Goal: Communication & Community: Answer question/provide support

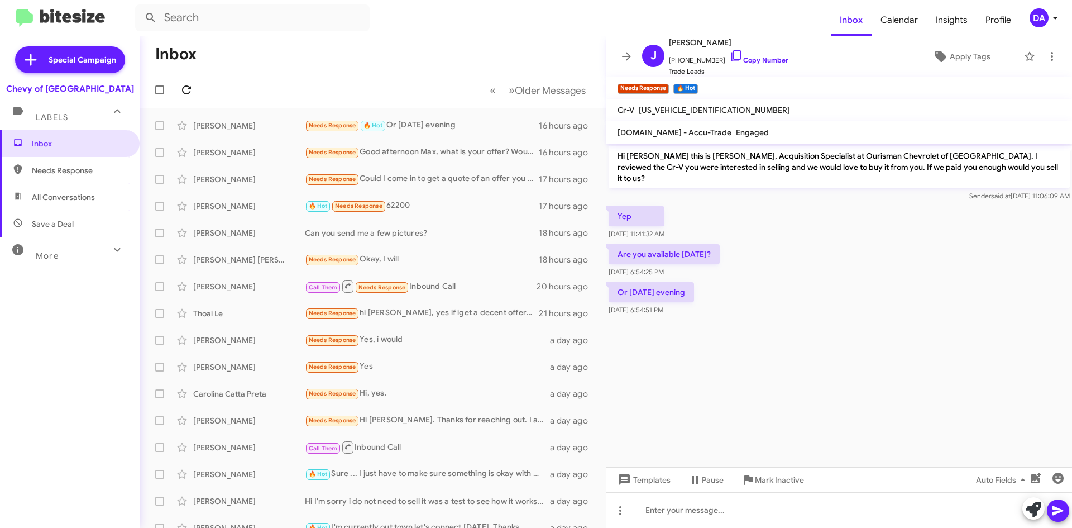
click at [185, 86] on icon at bounding box center [186, 89] width 13 height 13
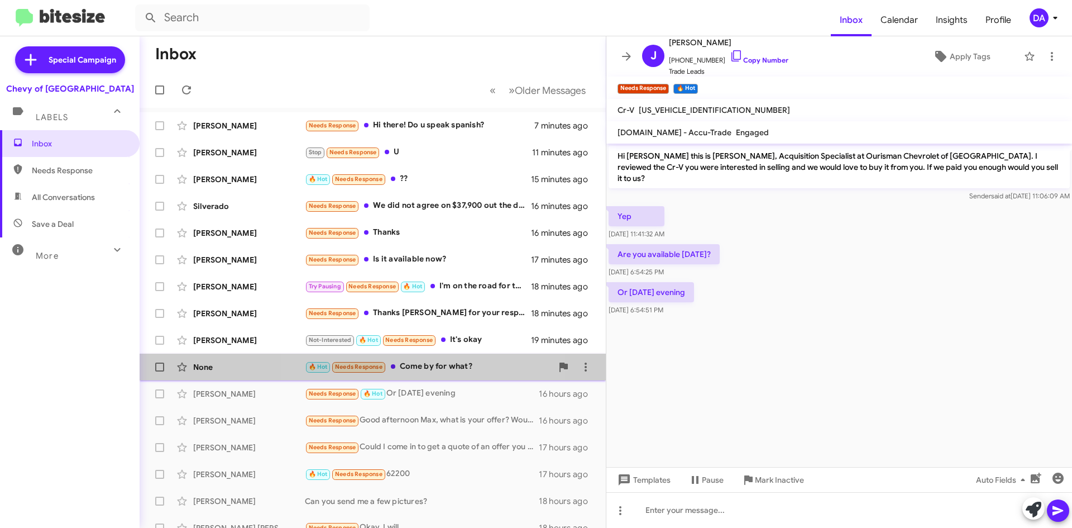
click at [422, 363] on div "🔥 Hot Needs Response Come by for what?" at bounding box center [428, 366] width 247 height 13
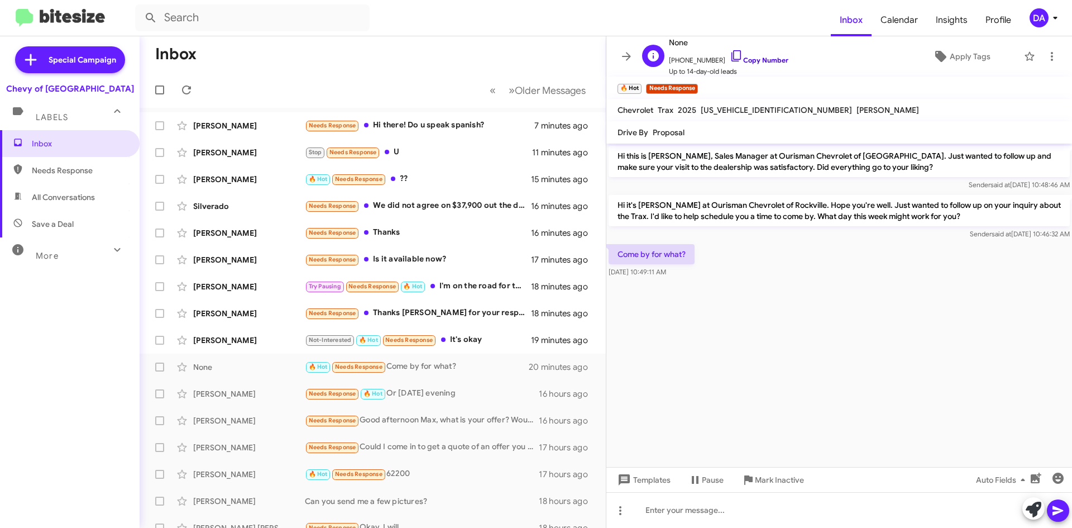
click at [759, 59] on link "Copy Number" at bounding box center [759, 60] width 59 height 8
drag, startPoint x: 761, startPoint y: 476, endPoint x: 679, endPoint y: 453, distance: 85.2
click at [761, 476] on span "Mark Inactive" at bounding box center [779, 479] width 49 height 20
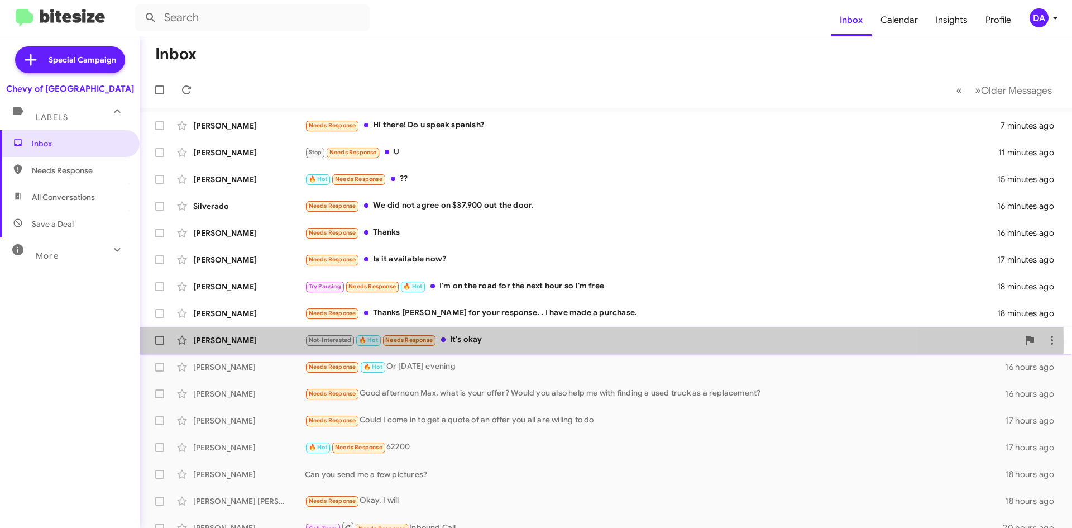
click at [494, 342] on div "Not-Interested 🔥 Hot Needs Response It's okay" at bounding box center [661, 339] width 713 height 13
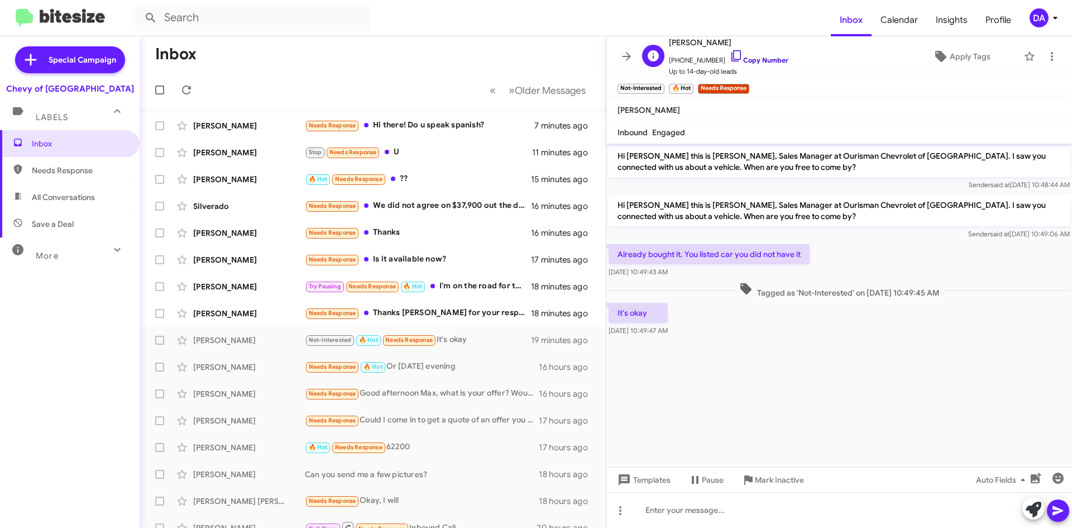
click at [764, 61] on link "Copy Number" at bounding box center [759, 60] width 59 height 8
click at [761, 476] on span "Mark Inactive" at bounding box center [779, 479] width 49 height 20
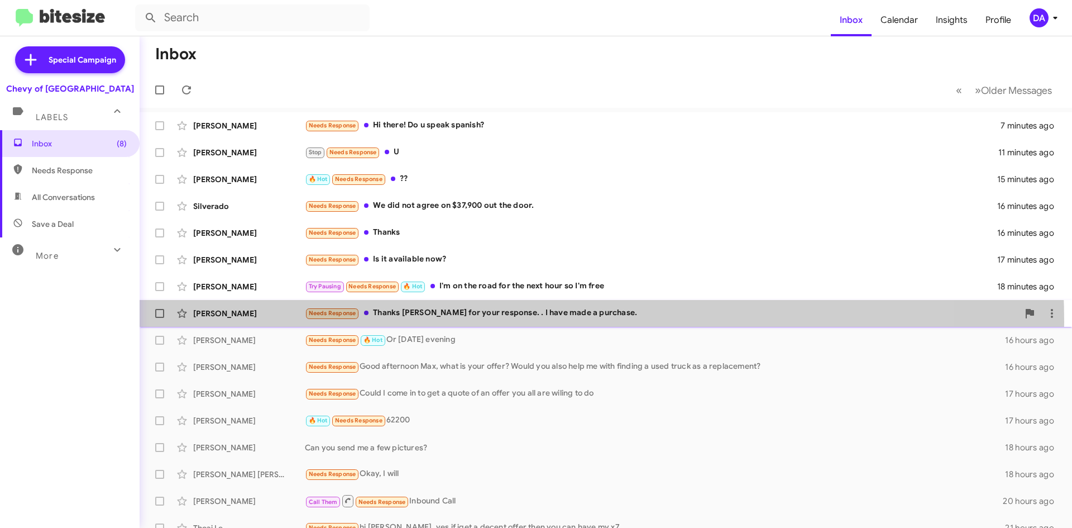
click at [441, 322] on div "[PERSON_NAME] Needs Response Thanks [PERSON_NAME] for your response. . I have m…" at bounding box center [605, 313] width 914 height 22
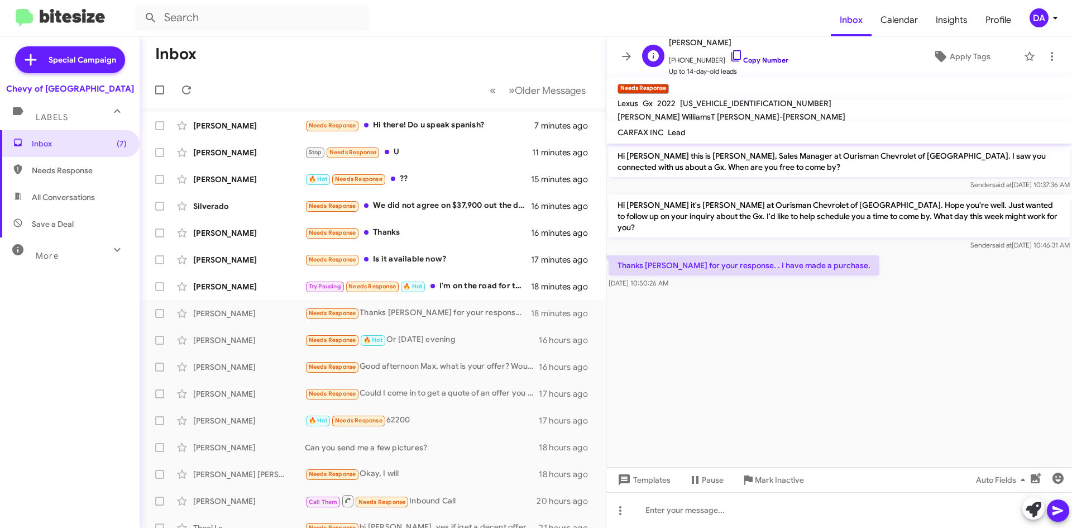
click at [749, 57] on link "Copy Number" at bounding box center [759, 60] width 59 height 8
click at [774, 471] on span "Mark Inactive" at bounding box center [779, 479] width 49 height 20
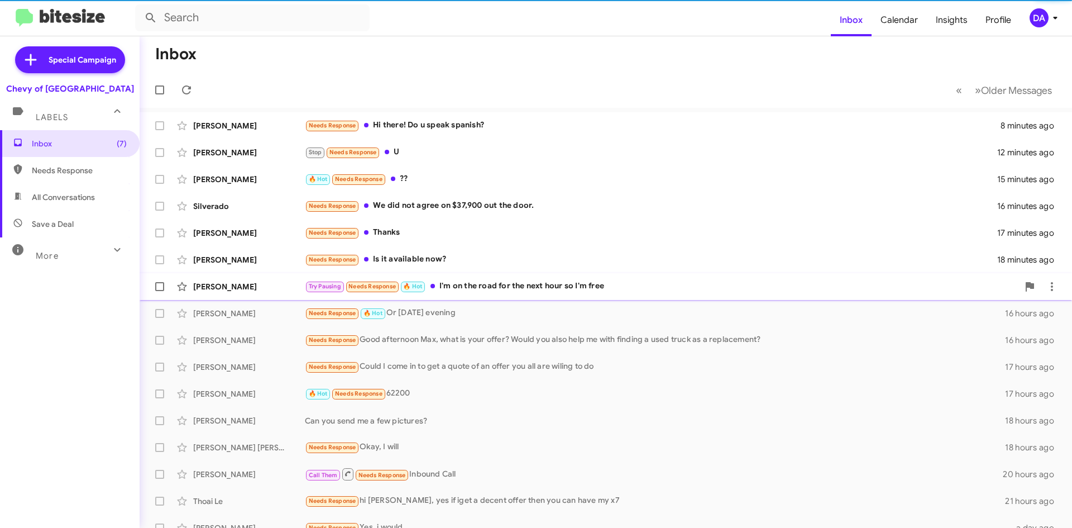
click at [517, 281] on div "Try Pausing Needs Response 🔥 Hot I'm on the road for the next hour so I'm free" at bounding box center [661, 286] width 713 height 13
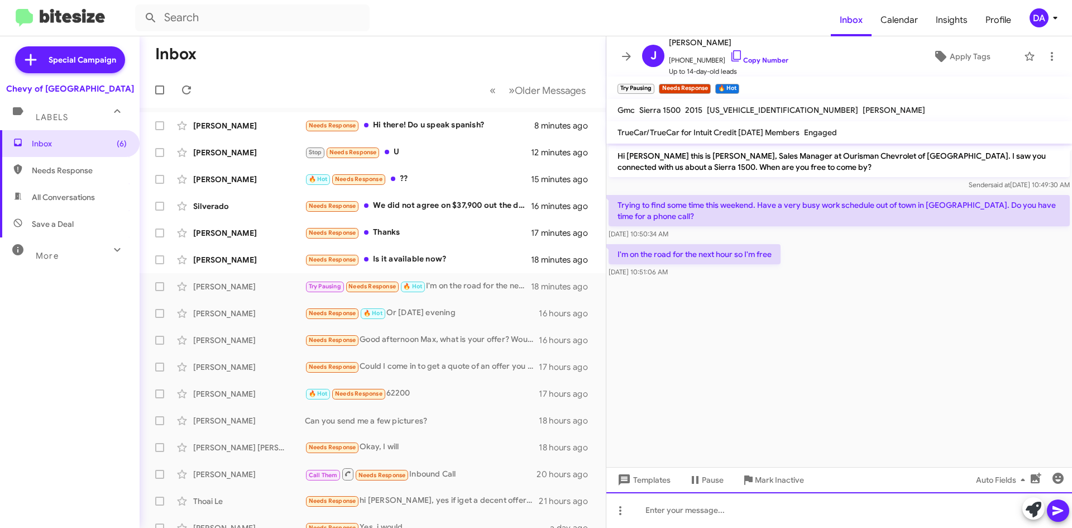
click at [768, 510] on div at bounding box center [839, 510] width 466 height 36
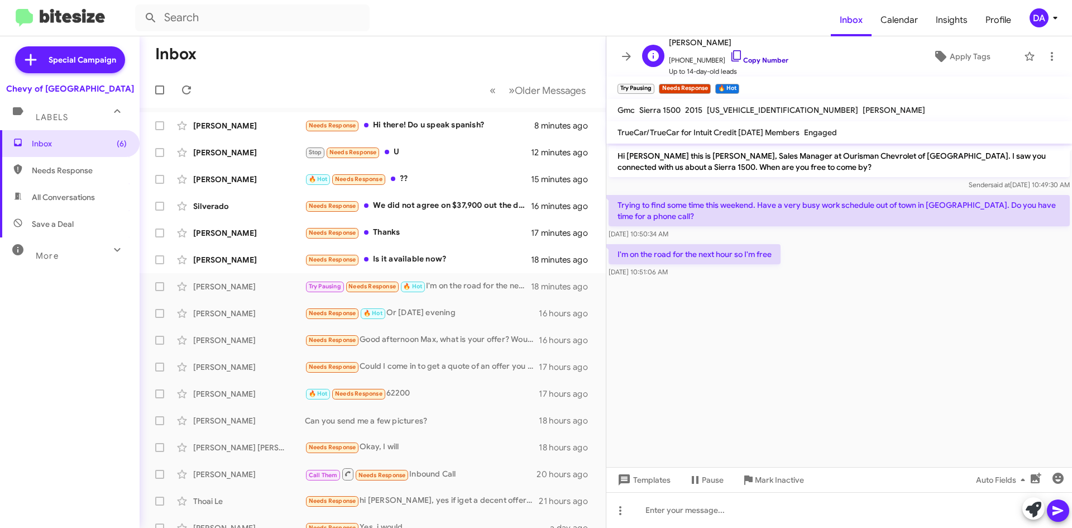
click at [753, 61] on link "Copy Number" at bounding box center [759, 60] width 59 height 8
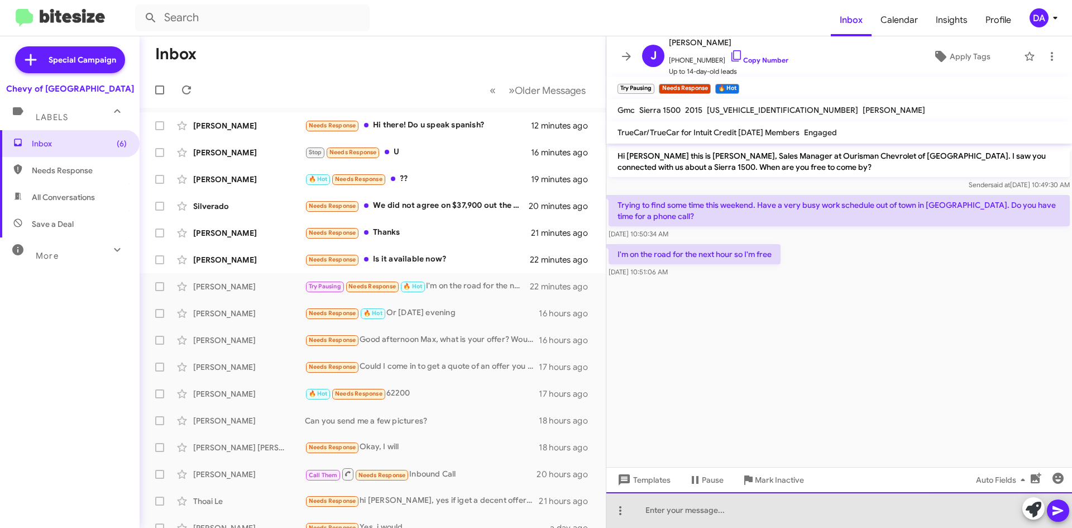
click at [648, 512] on div at bounding box center [839, 510] width 466 height 36
paste div
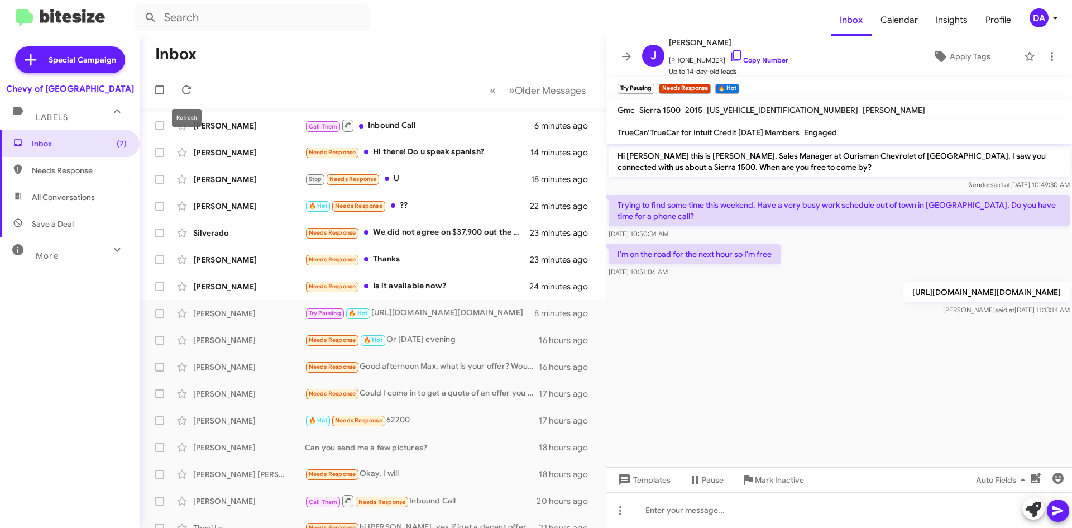
click at [198, 94] on mat-toolbar-row "« Previous » Next Older Messages" at bounding box center [373, 90] width 466 height 36
click at [195, 93] on span at bounding box center [186, 89] width 22 height 13
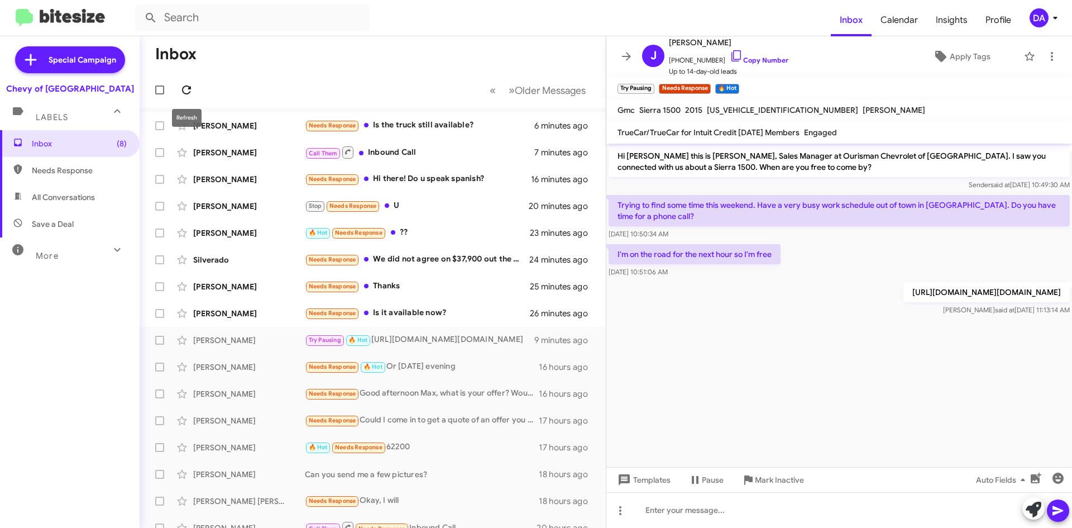
click at [192, 92] on icon at bounding box center [186, 89] width 13 height 13
click at [441, 314] on div "Needs Response Is it available now?" at bounding box center [428, 312] width 247 height 13
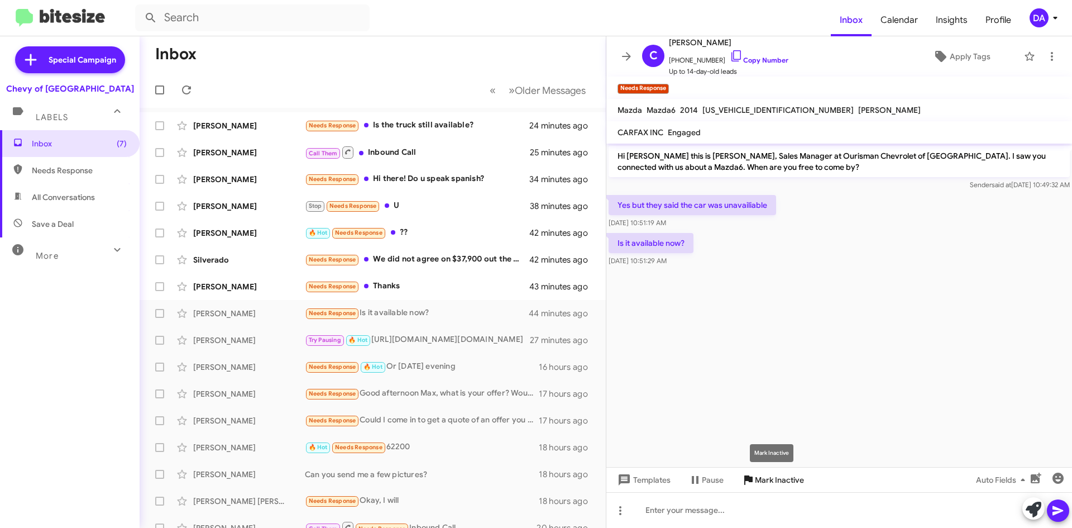
click at [776, 483] on span "Mark Inactive" at bounding box center [779, 479] width 49 height 20
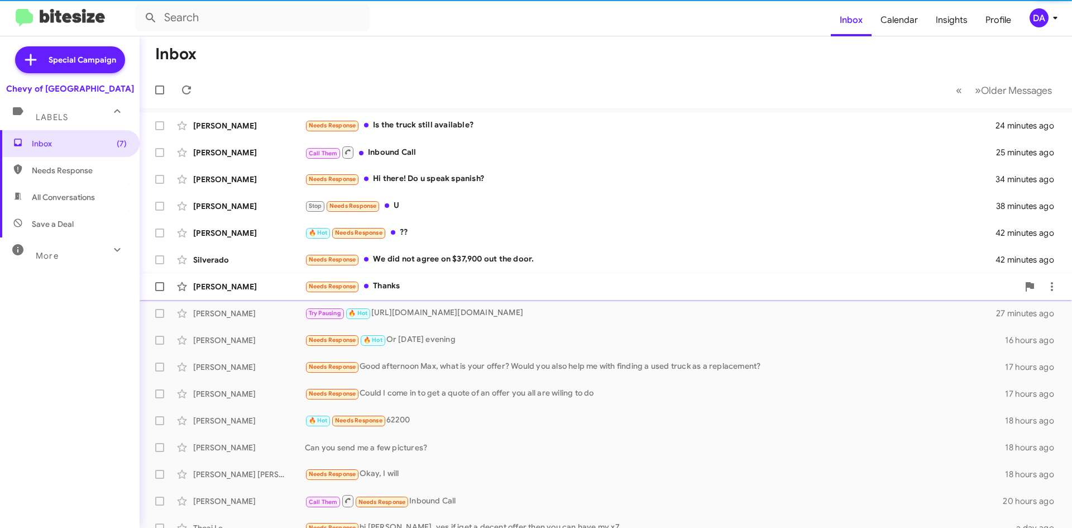
click at [397, 290] on div "Needs Response Thanks" at bounding box center [661, 286] width 713 height 13
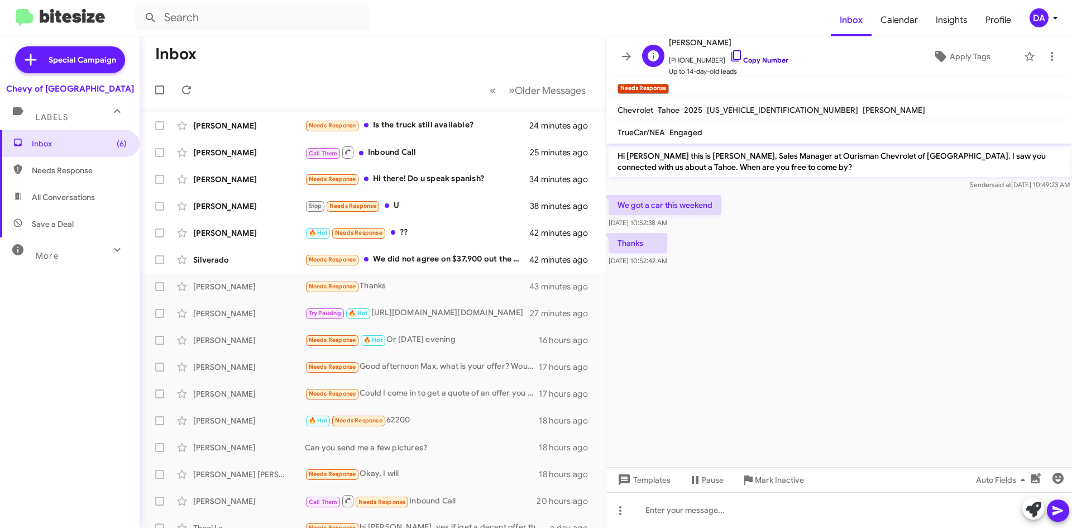
click at [751, 58] on link "Copy Number" at bounding box center [759, 60] width 59 height 8
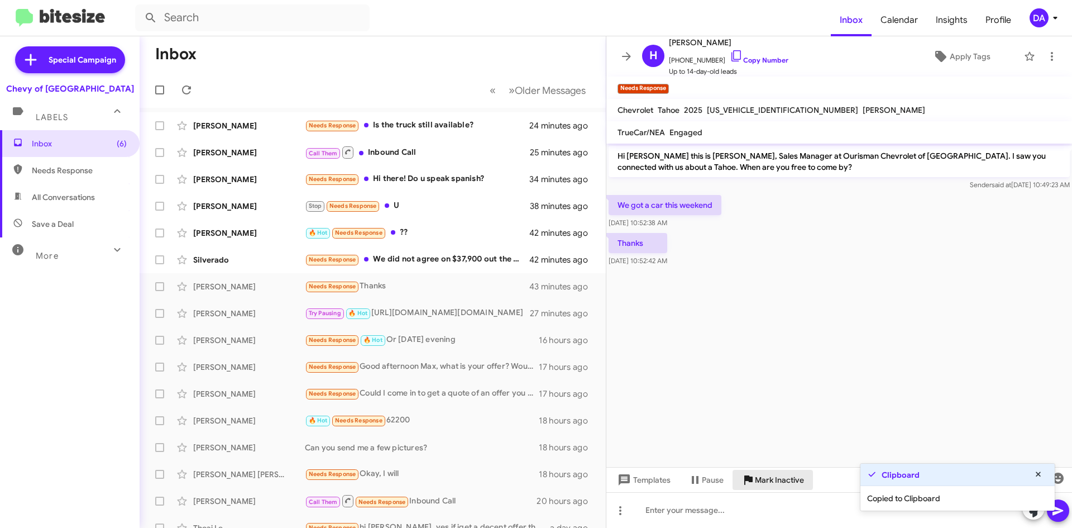
click at [771, 477] on span "Mark Inactive" at bounding box center [779, 479] width 49 height 20
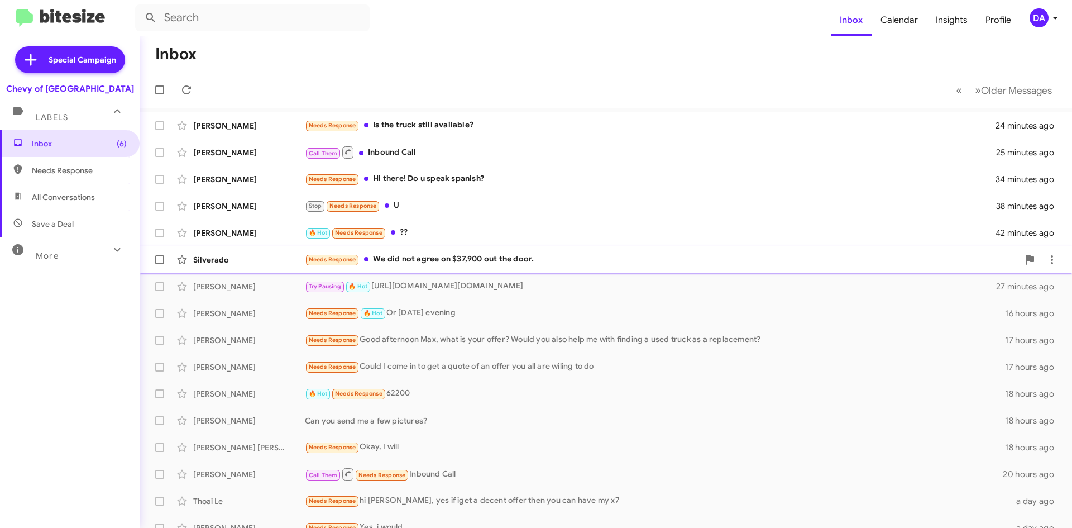
click at [459, 261] on div "Needs Response We did not agree on $37,900 out the door." at bounding box center [661, 259] width 713 height 13
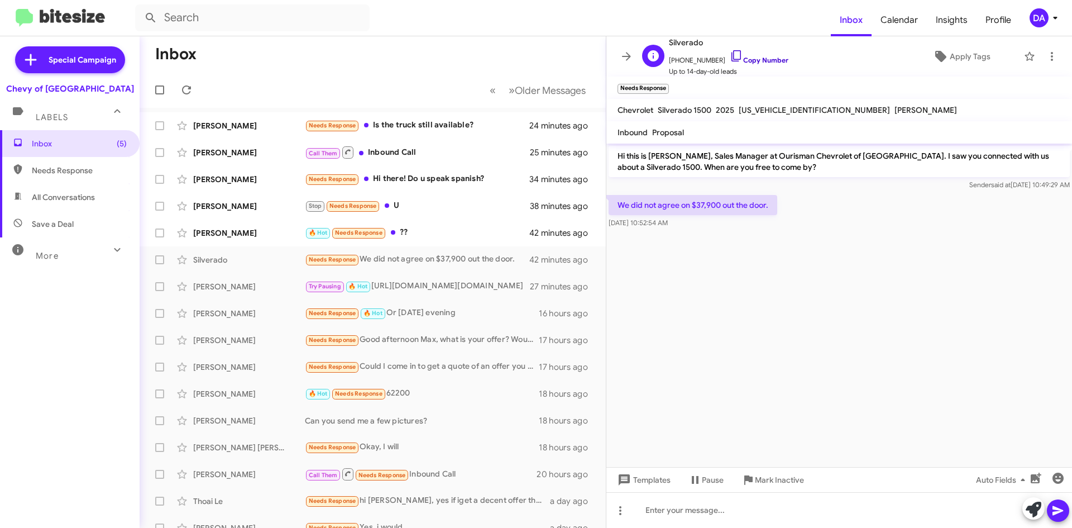
click at [759, 63] on link "Copy Number" at bounding box center [759, 60] width 59 height 8
click at [779, 480] on span "Mark Inactive" at bounding box center [779, 479] width 49 height 20
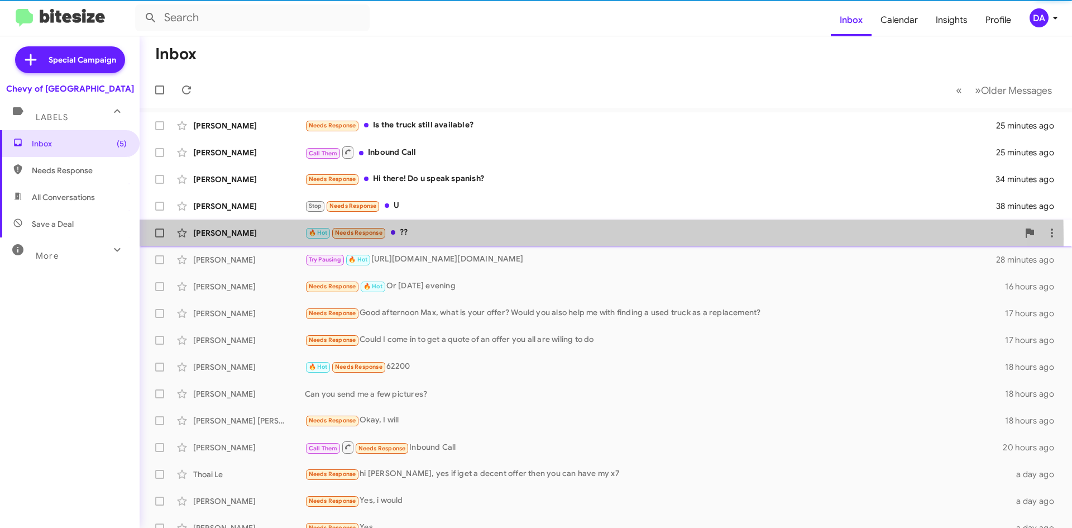
click at [407, 238] on div "🔥 Hot Needs Response ??" at bounding box center [661, 232] width 713 height 13
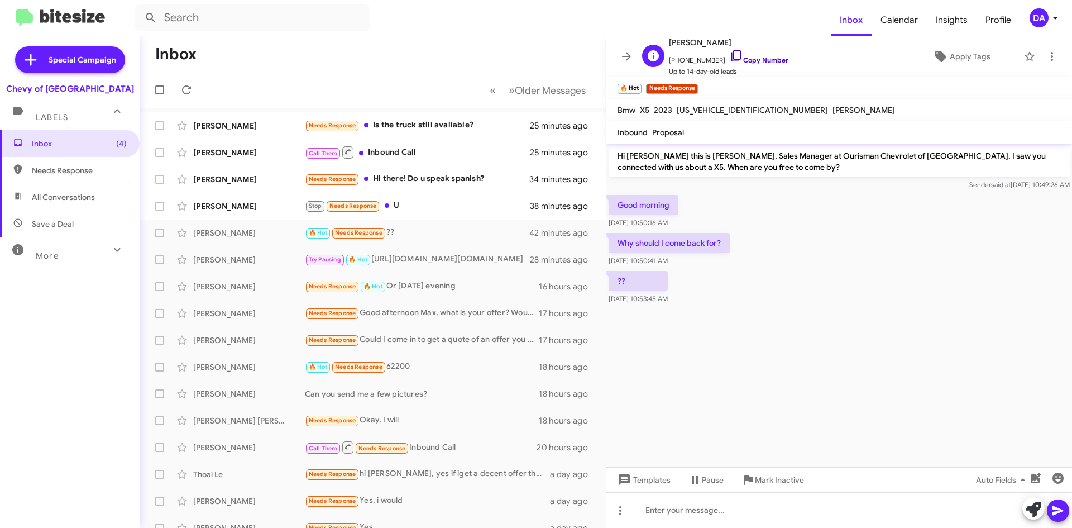
click at [761, 61] on link "Copy Number" at bounding box center [759, 60] width 59 height 8
click at [52, 380] on div "Inbox (4) Needs Response All Conversations Save a Deal More Important 🔥 Hot App…" at bounding box center [70, 288] width 140 height 317
click at [768, 480] on span "Mark Inactive" at bounding box center [779, 479] width 49 height 20
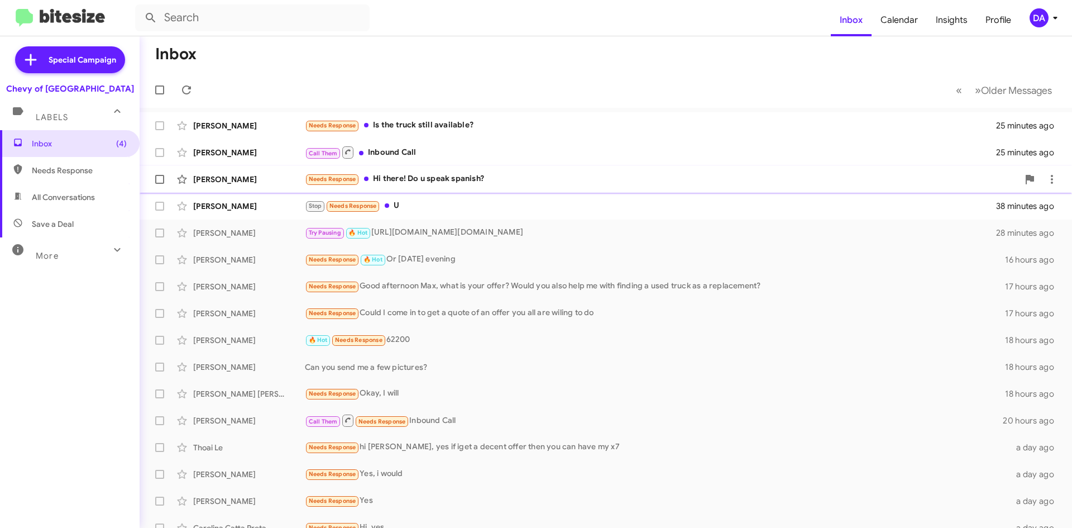
click at [389, 190] on span "[PERSON_NAME] Needs Response Hi there! Do u speak spanish? 34 minutes ago" at bounding box center [606, 179] width 932 height 27
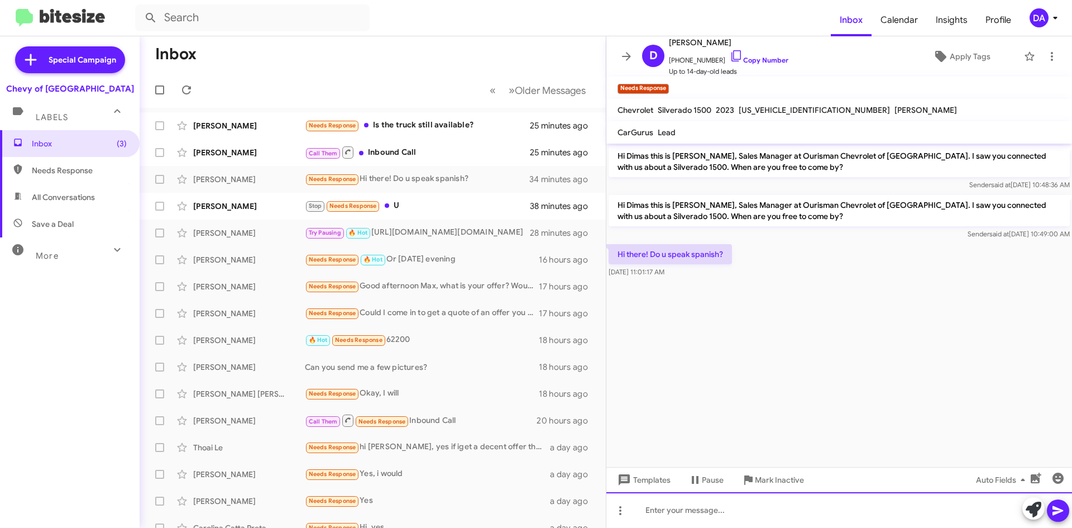
click at [749, 510] on div at bounding box center [839, 510] width 466 height 36
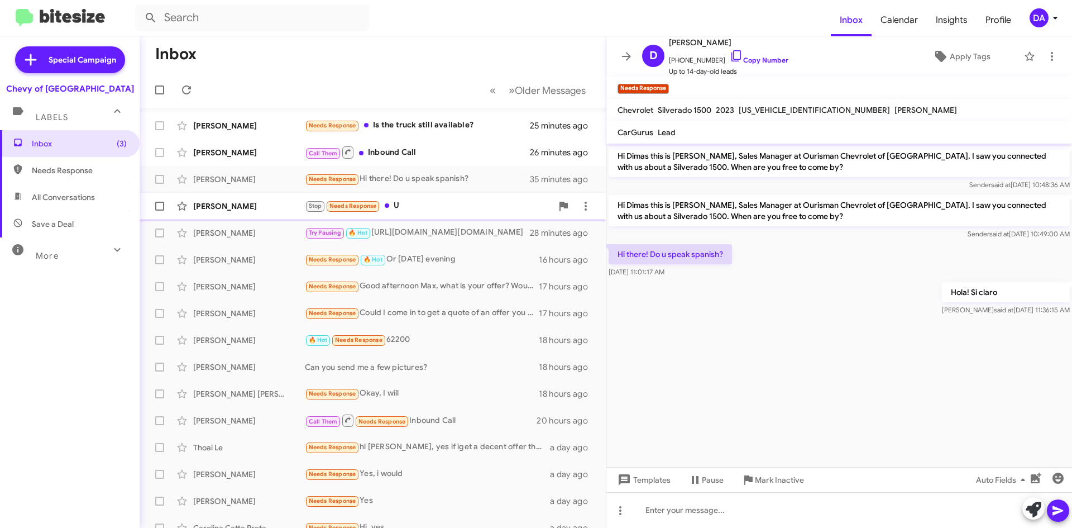
click at [415, 210] on div "Stop Needs Response U" at bounding box center [428, 205] width 247 height 13
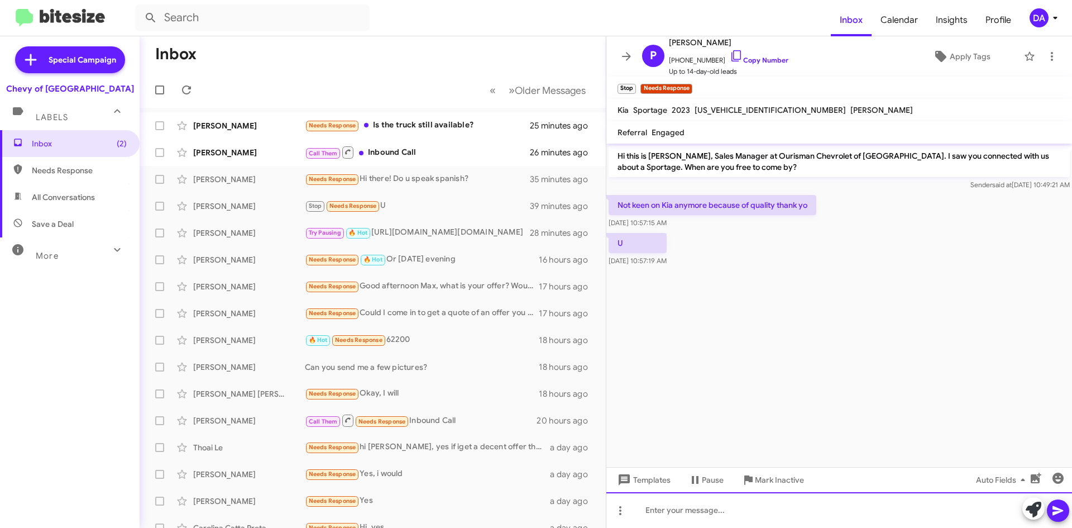
click at [686, 502] on div at bounding box center [839, 510] width 466 height 36
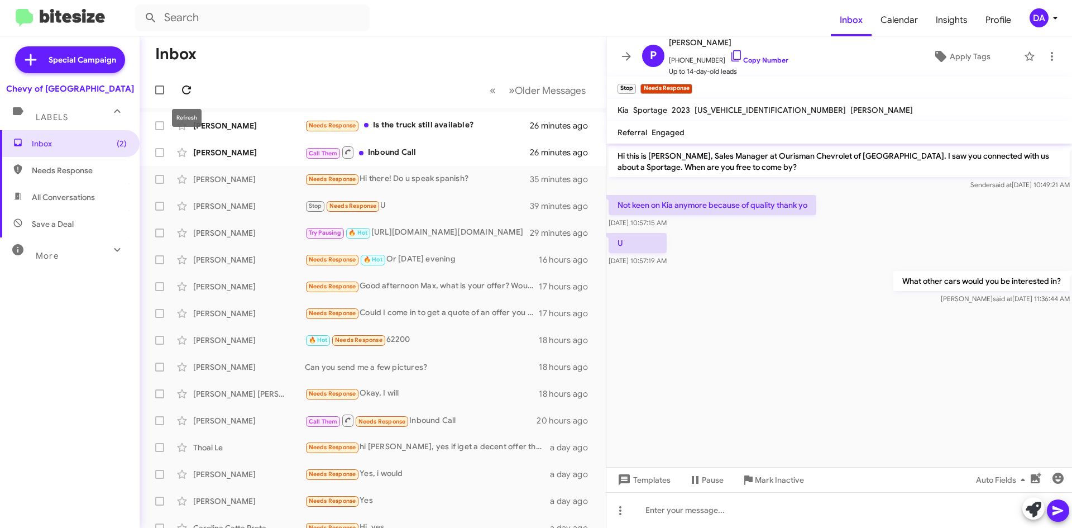
click at [188, 88] on icon at bounding box center [186, 89] width 13 height 13
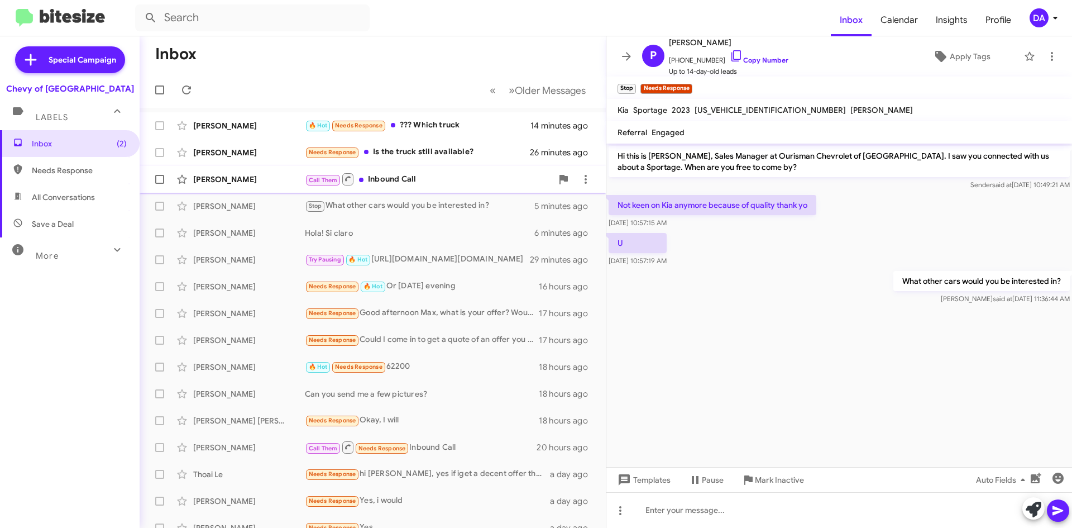
drag, startPoint x: 435, startPoint y: 180, endPoint x: 440, endPoint y: 172, distance: 9.0
click at [440, 172] on div "Call Them Inbound Call" at bounding box center [428, 179] width 247 height 14
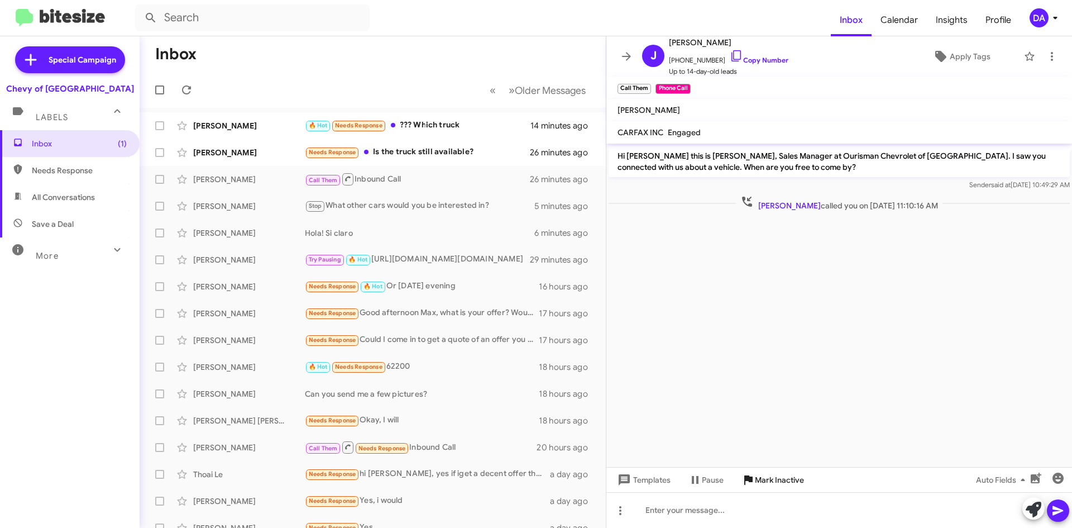
click at [766, 478] on span "Mark Inactive" at bounding box center [779, 479] width 49 height 20
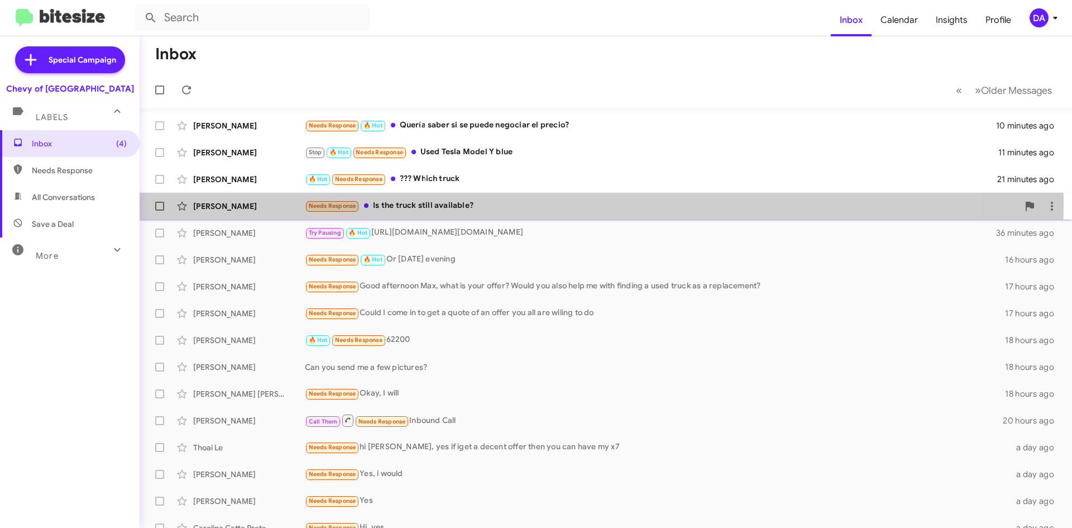
click at [455, 205] on div "Needs Response Is the truck still available?" at bounding box center [661, 205] width 713 height 13
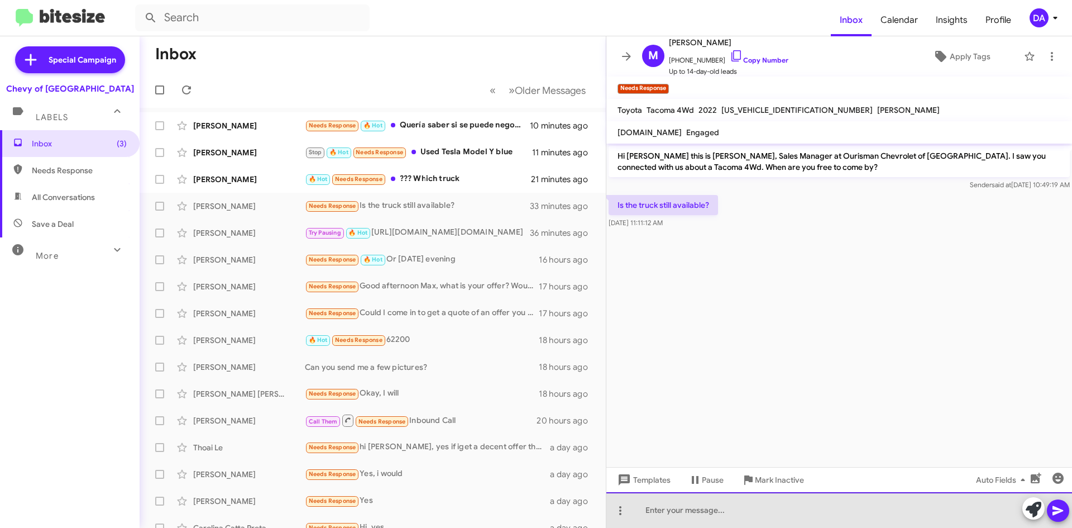
click at [741, 511] on div at bounding box center [839, 510] width 466 height 36
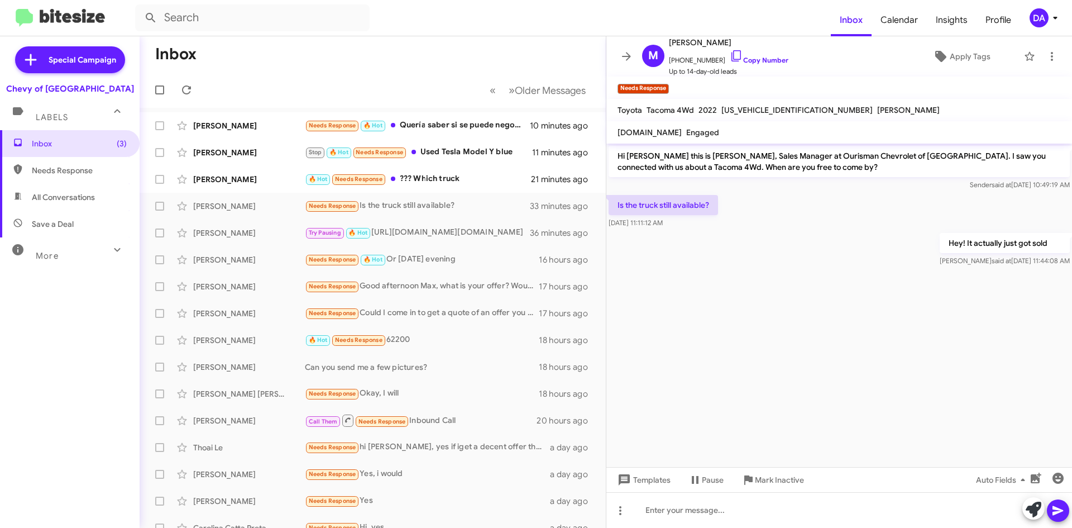
click at [749, 104] on div "[US_VEHICLE_IDENTIFICATION_NUMBER]" at bounding box center [797, 109] width 156 height 13
copy span "[US_VEHICLE_IDENTIFICATION_NUMBER]"
drag, startPoint x: 752, startPoint y: 61, endPoint x: 736, endPoint y: 64, distance: 16.4
click at [752, 61] on link "Copy Number" at bounding box center [759, 60] width 59 height 8
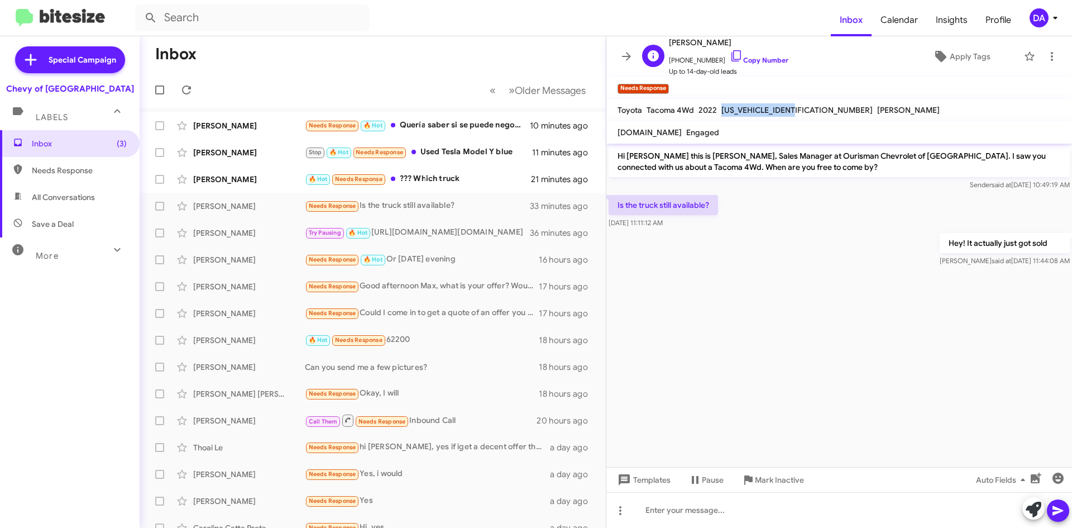
copy span "[US_VEHICLE_IDENTIFICATION_NUMBER]"
click at [459, 172] on div "🔥 Hot Needs Response ??? Which truck" at bounding box center [428, 178] width 247 height 13
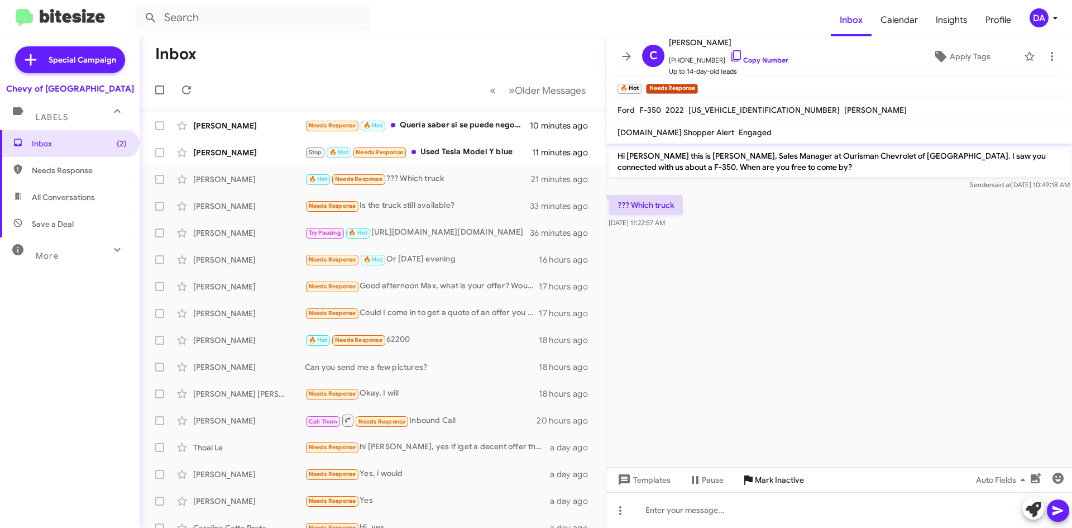
click at [795, 480] on span "Mark Inactive" at bounding box center [779, 479] width 49 height 20
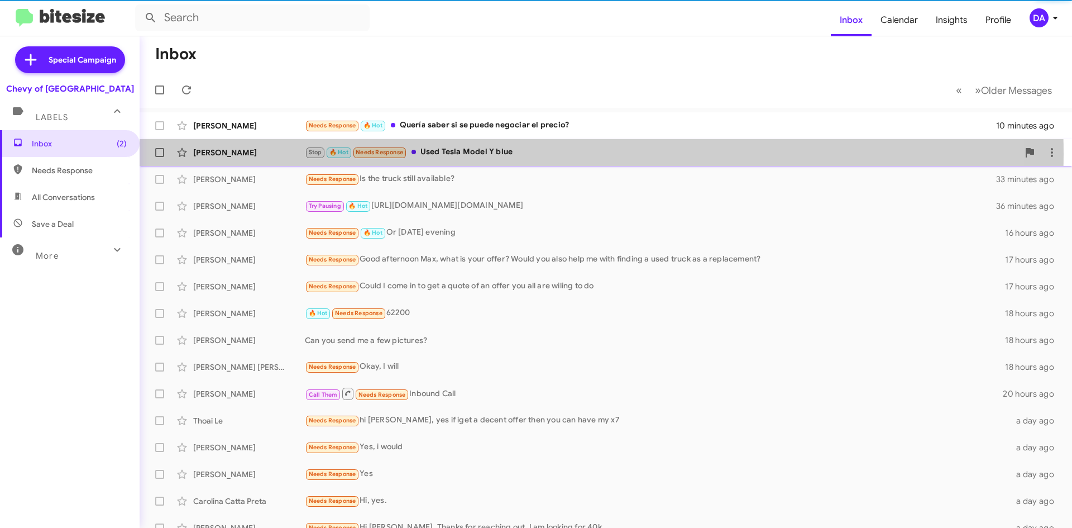
click at [476, 154] on div "Stop 🔥 Hot Needs Response Used Tesla Model Y blue" at bounding box center [661, 152] width 713 height 13
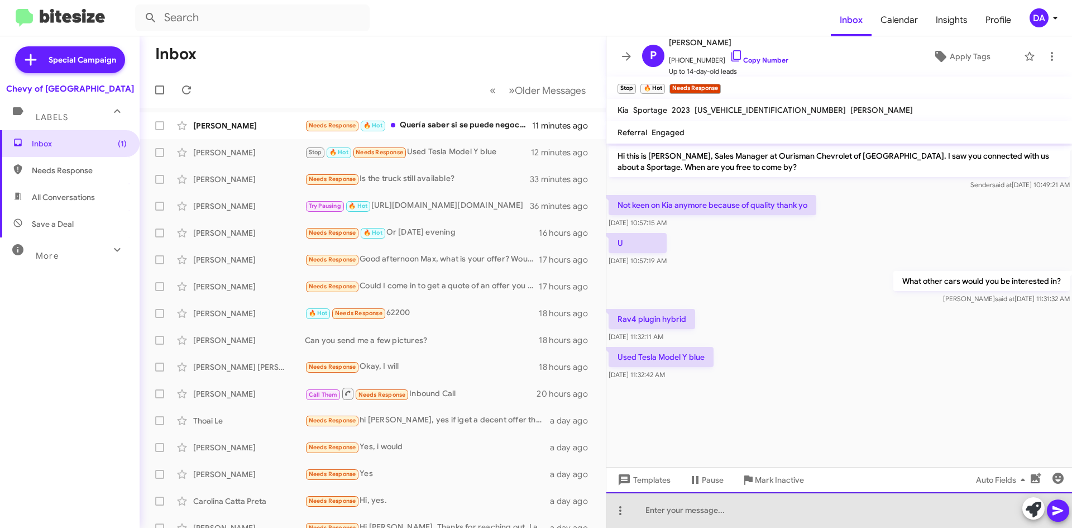
click at [684, 519] on div at bounding box center [839, 510] width 466 height 36
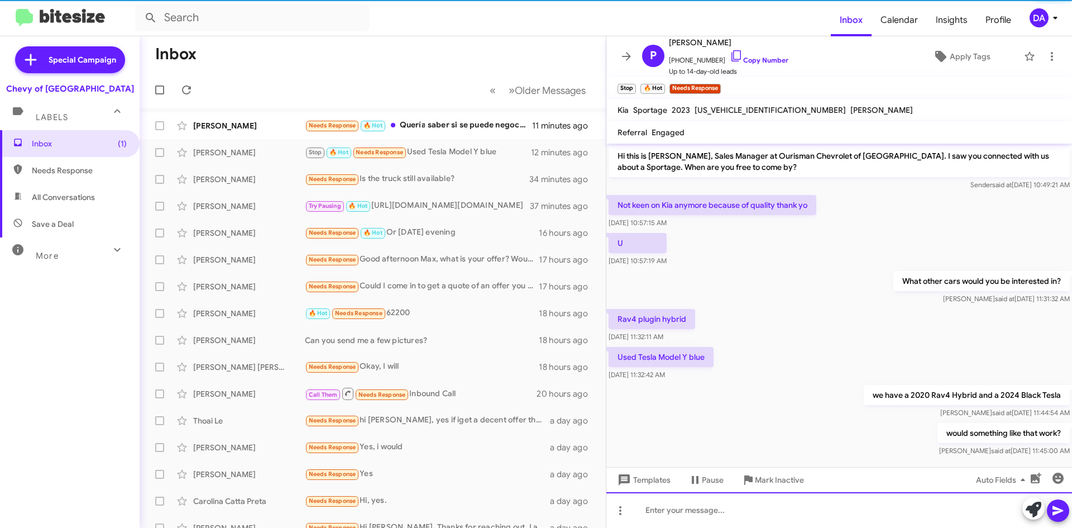
scroll to position [14, 0]
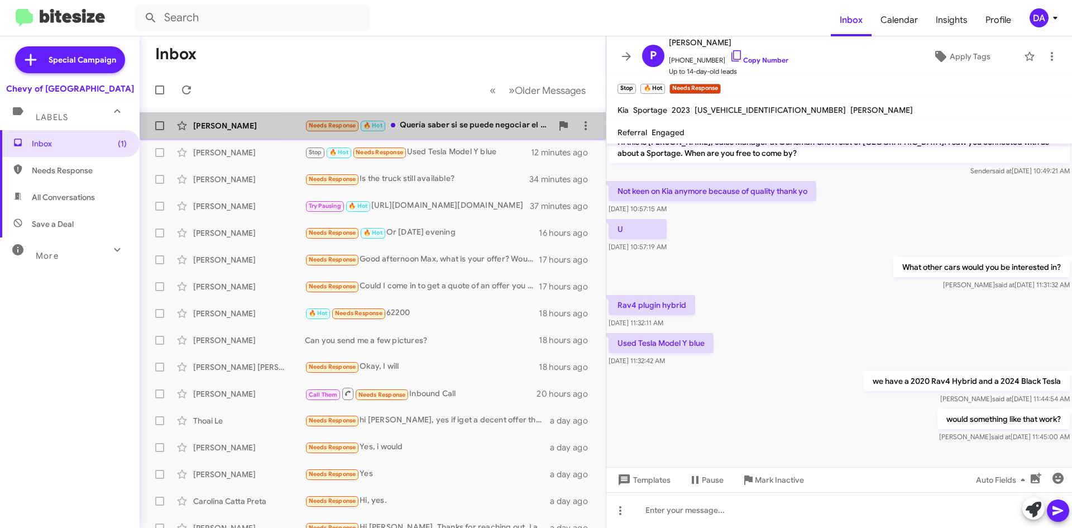
click at [461, 117] on div "[PERSON_NAME] Needs Response 🔥 Hot Quería saber si se puede negociar el precio?…" at bounding box center [372, 125] width 448 height 22
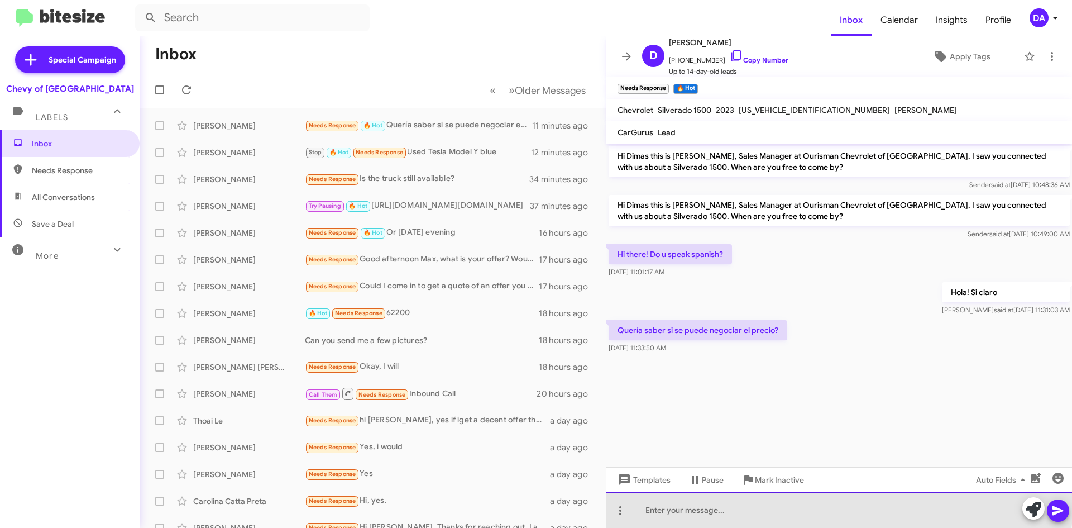
click at [749, 505] on div at bounding box center [839, 510] width 466 height 36
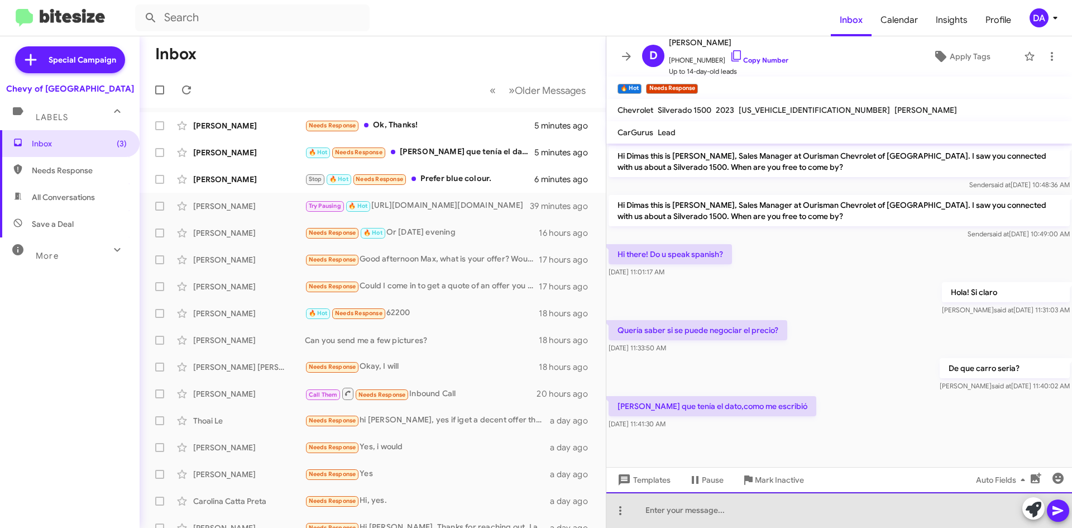
click at [800, 502] on div at bounding box center [839, 510] width 466 height 36
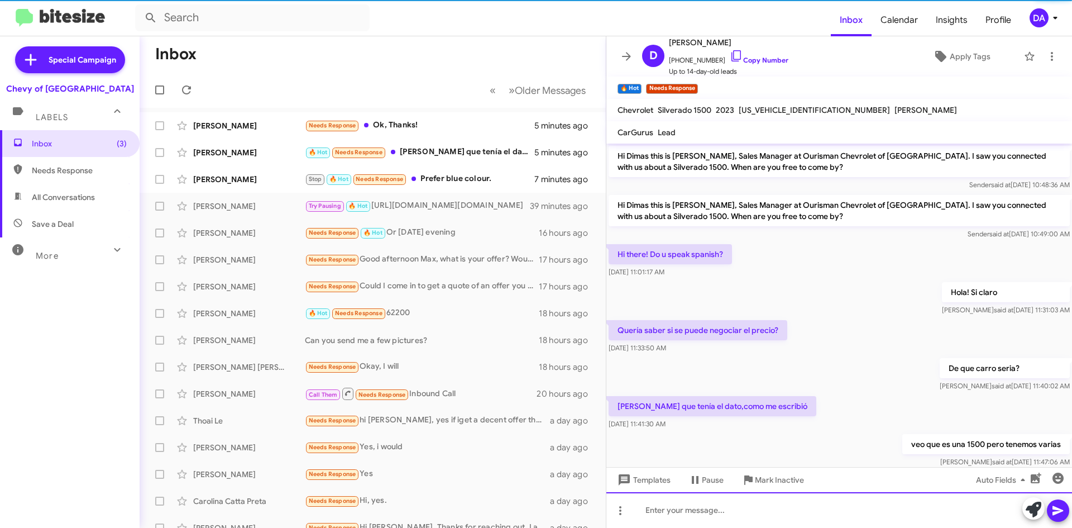
scroll to position [25, 0]
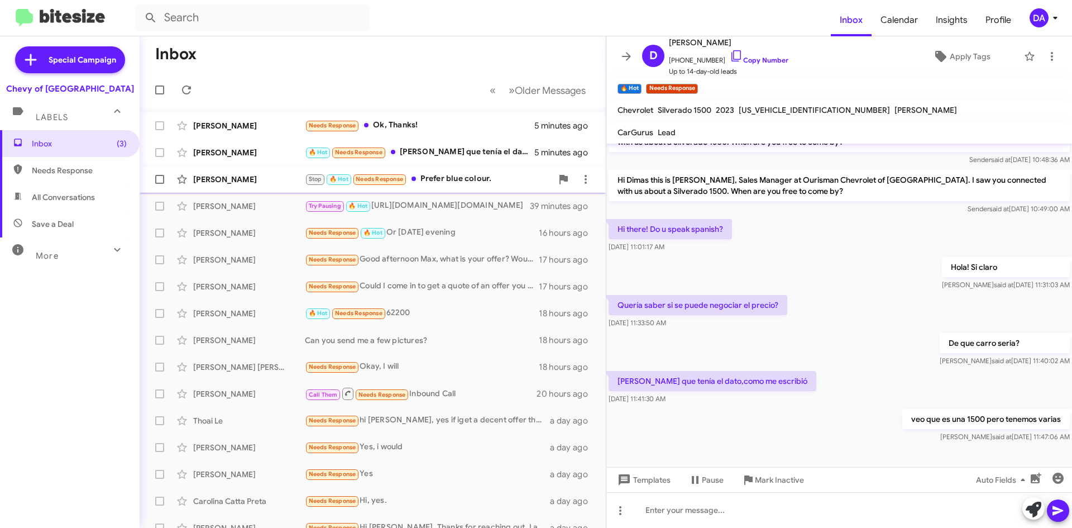
click at [465, 174] on div "Stop 🔥 Hot Needs Response Prefer blue colour." at bounding box center [428, 178] width 247 height 13
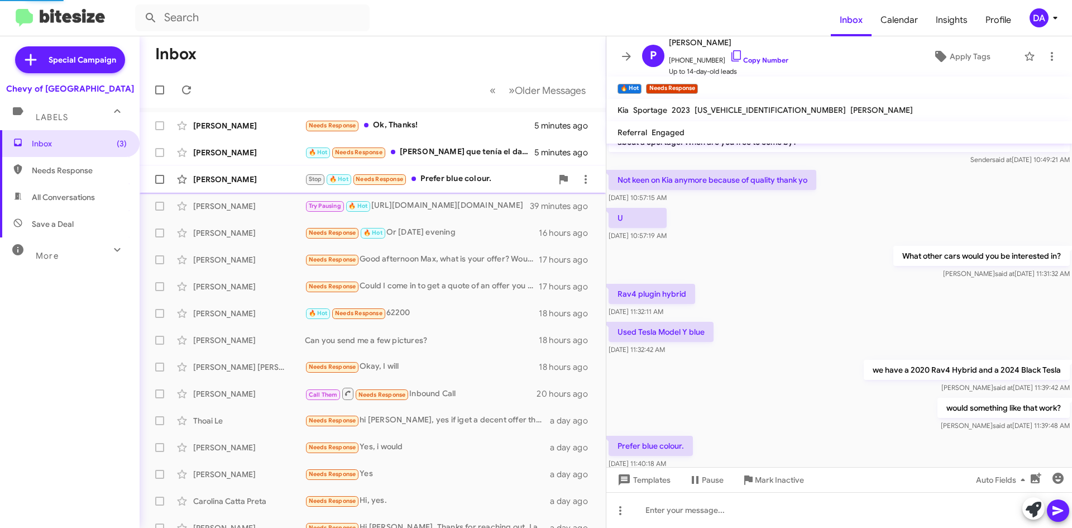
scroll to position [55, 0]
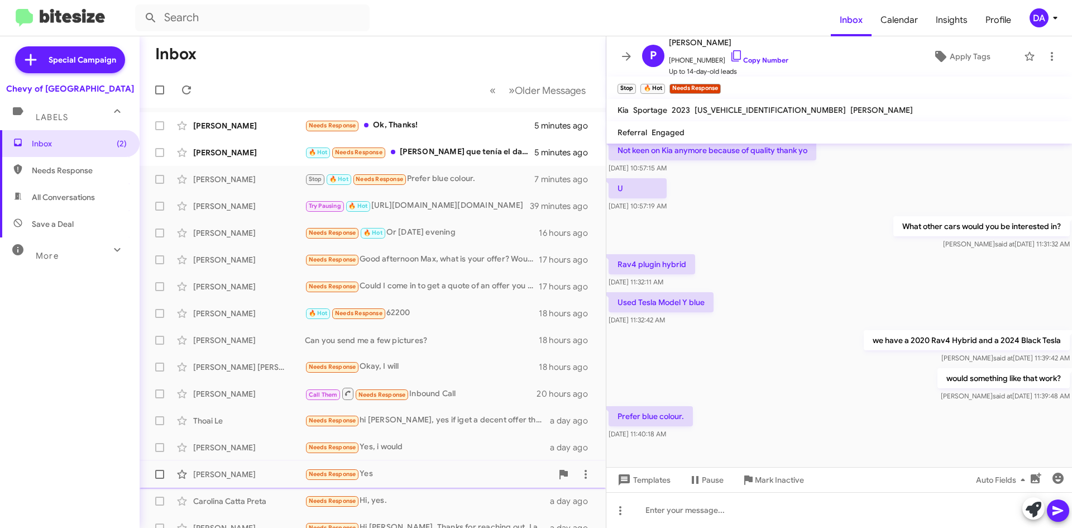
drag, startPoint x: 763, startPoint y: 482, endPoint x: 758, endPoint y: 476, distance: 8.3
click at [763, 482] on span "Mark Inactive" at bounding box center [779, 479] width 49 height 20
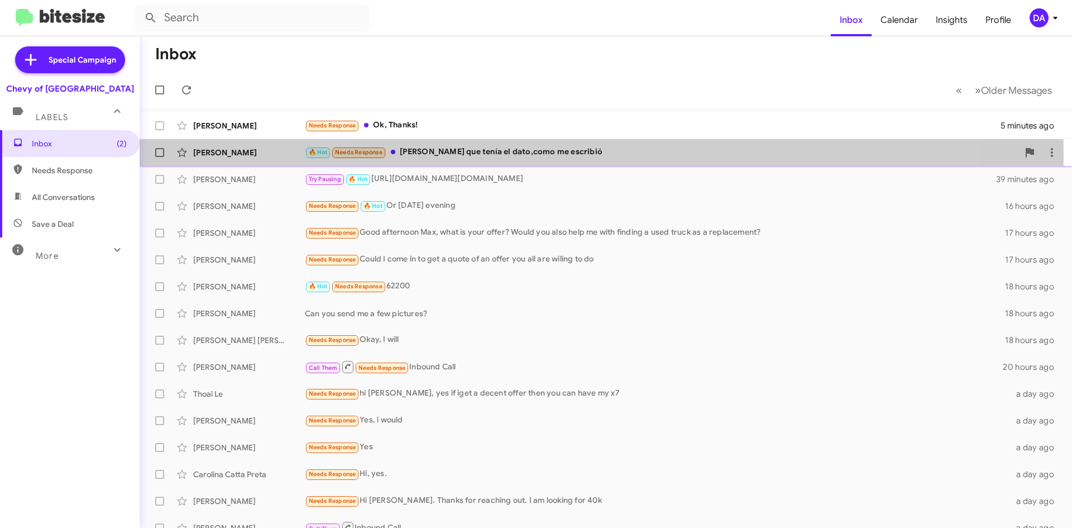
click at [454, 156] on div "🔥 Hot Needs Response [PERSON_NAME] que tenía el dato,como me escribió" at bounding box center [661, 152] width 713 height 13
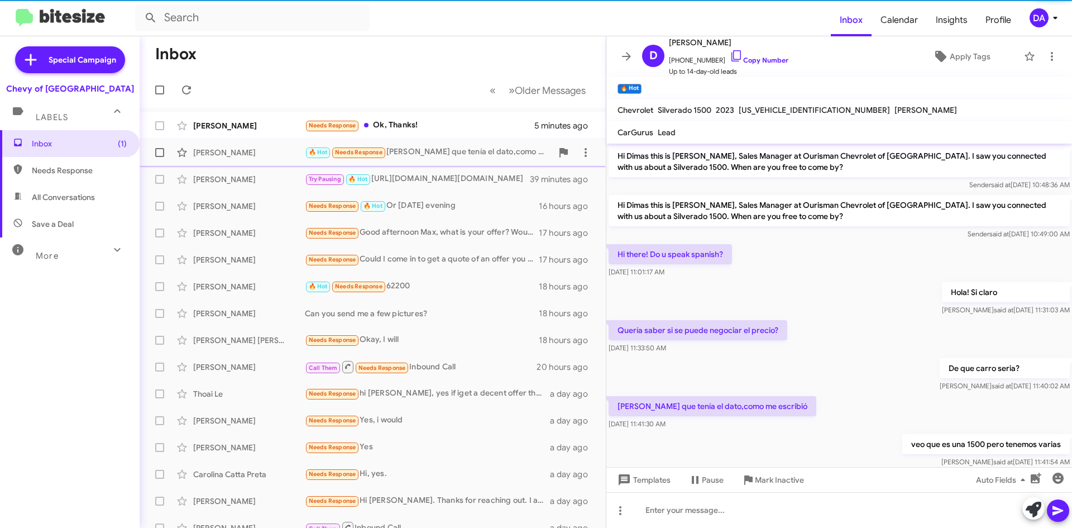
scroll to position [3, 0]
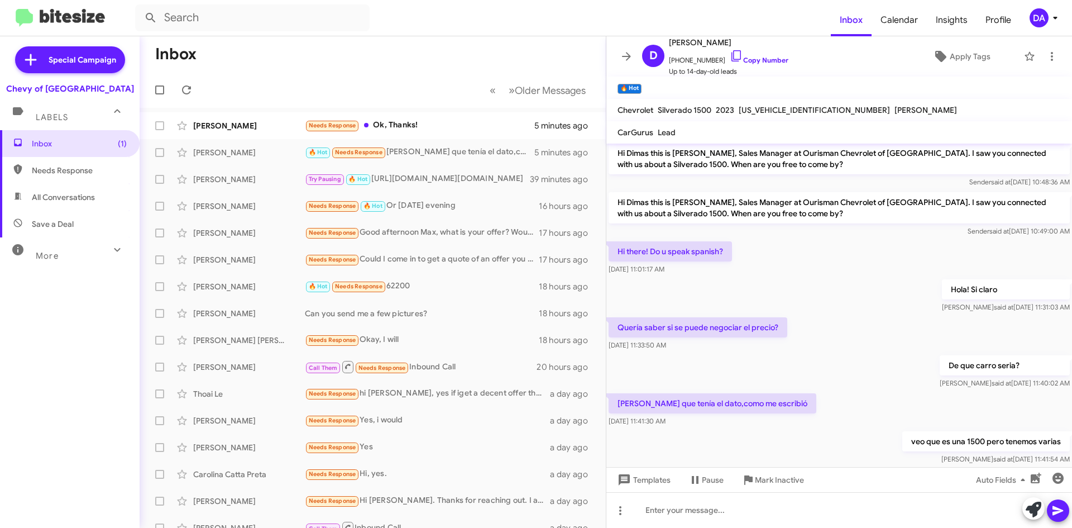
click at [358, 106] on mat-toolbar-row "« Previous » Next Older Messages" at bounding box center [373, 90] width 466 height 36
click at [390, 119] on div "Needs Response Ok, Thanks!" at bounding box center [428, 125] width 247 height 13
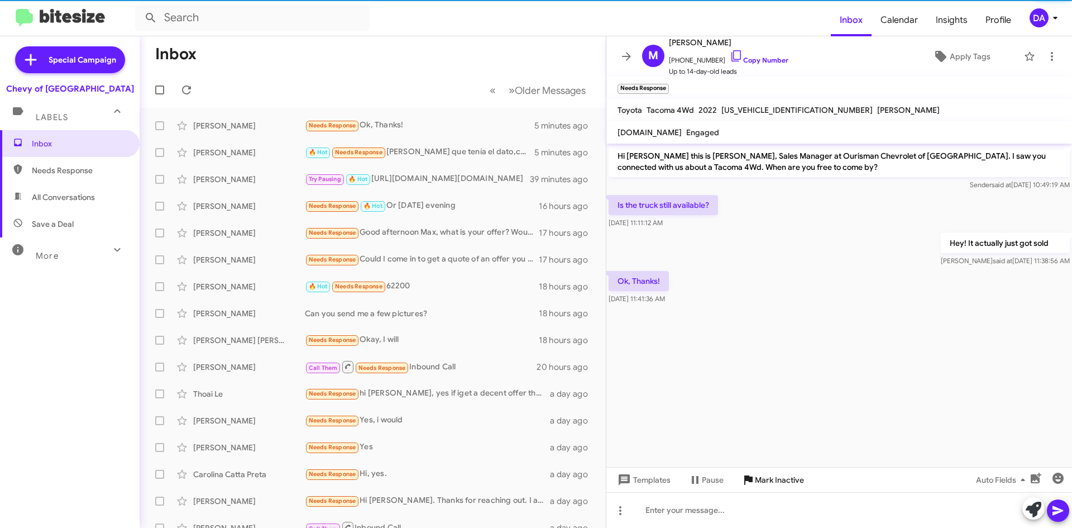
click at [774, 475] on span "Mark Inactive" at bounding box center [779, 479] width 49 height 20
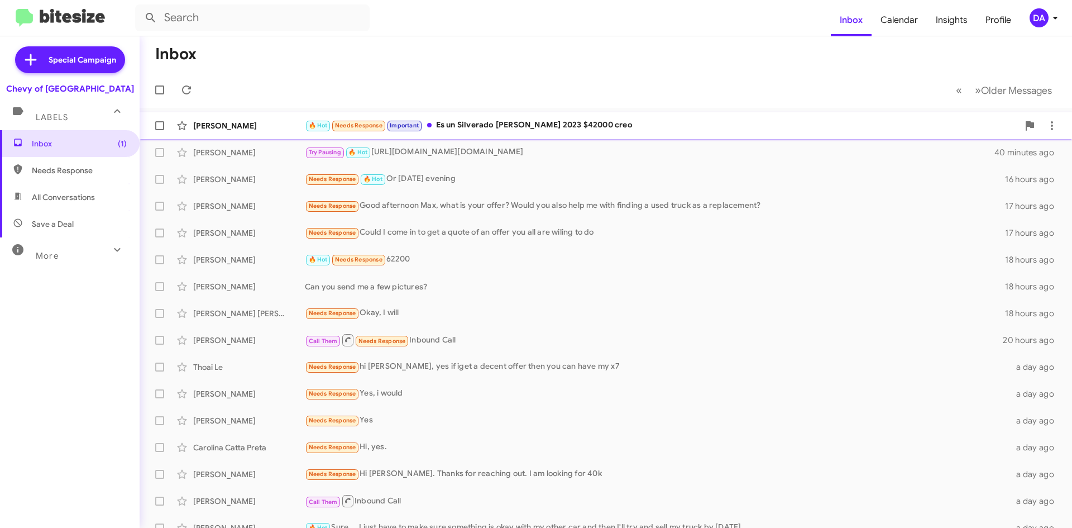
click at [547, 135] on div "[PERSON_NAME] 🔥 Hot Needs Response Important Es un Silverado [PERSON_NAME] 2023…" at bounding box center [605, 125] width 914 height 22
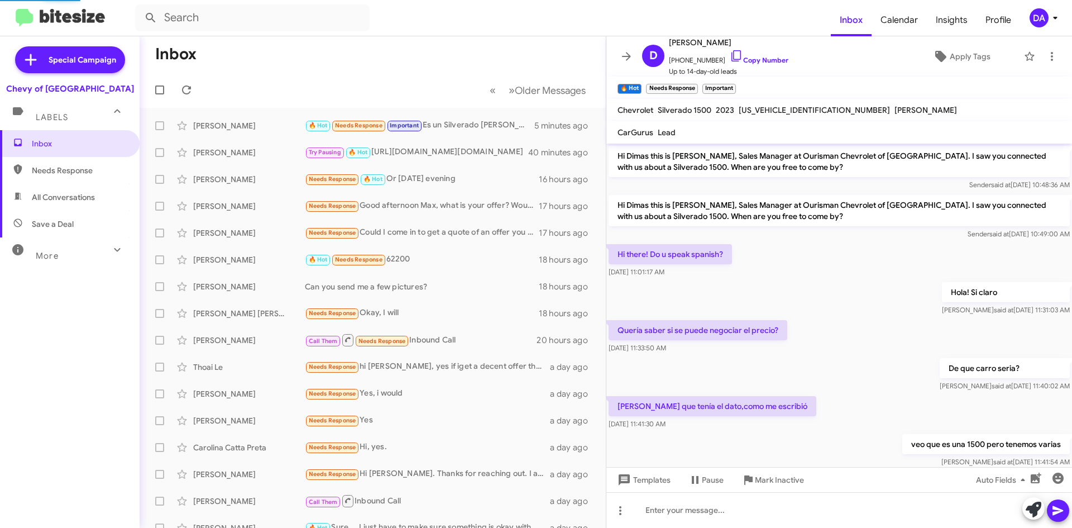
scroll to position [44, 0]
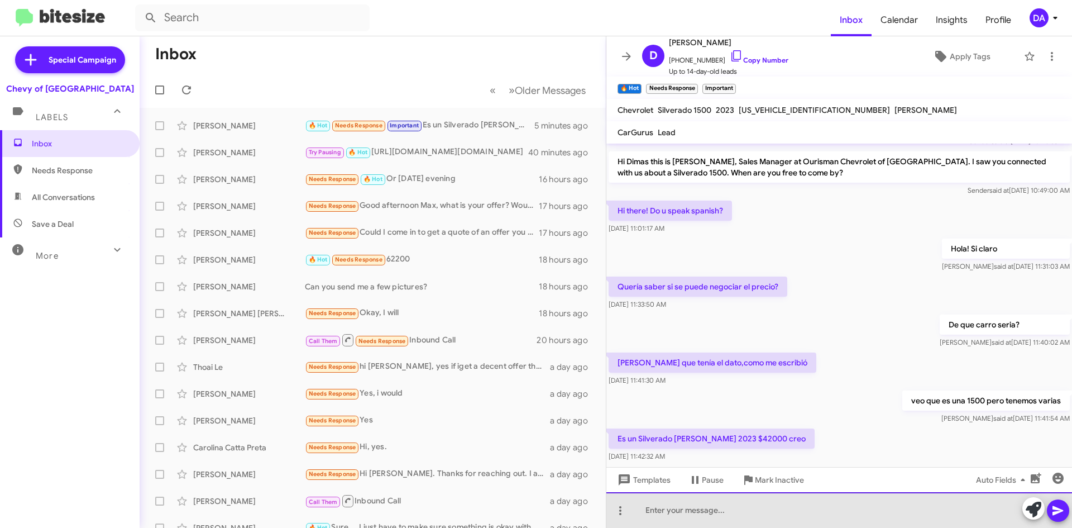
click at [731, 515] on div at bounding box center [839, 510] width 466 height 36
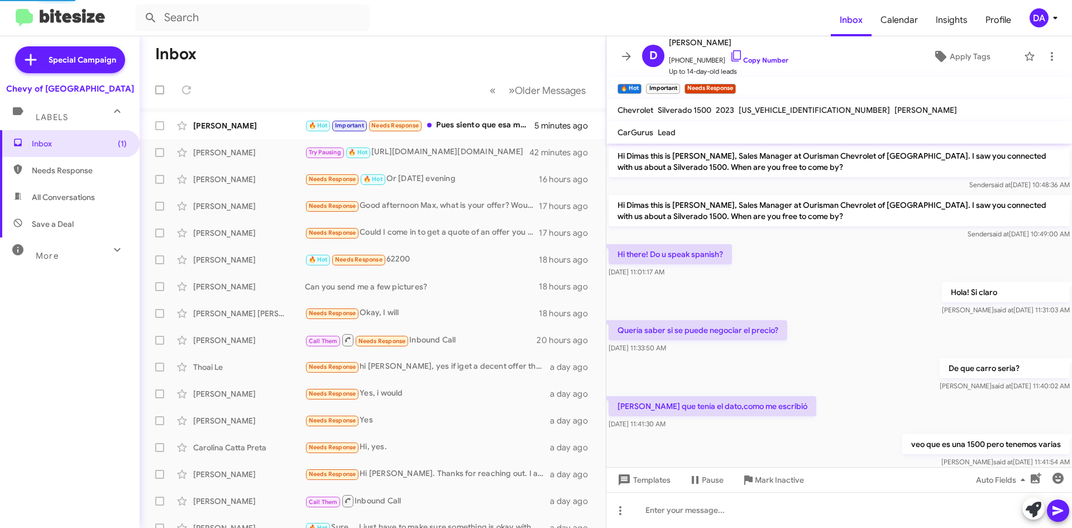
scroll to position [270, 0]
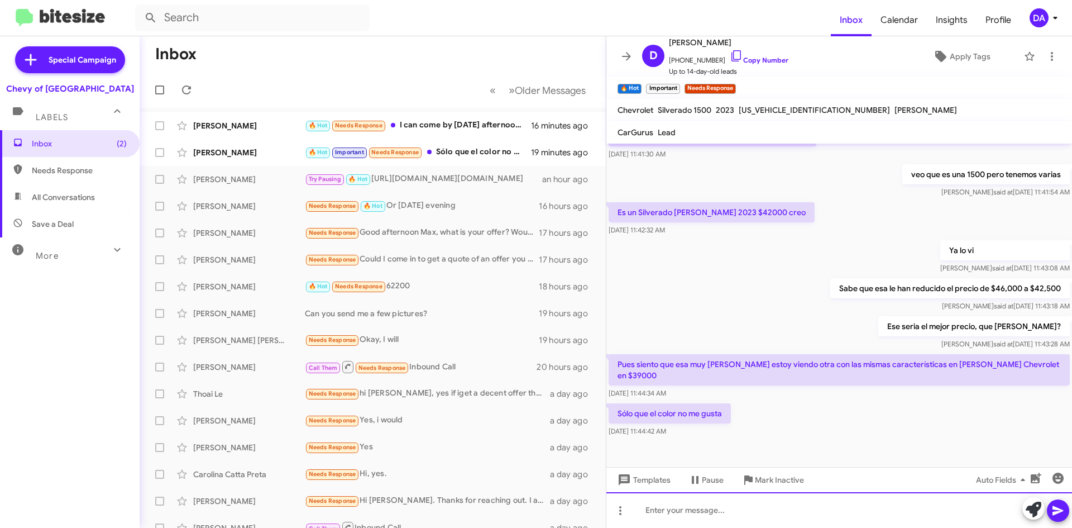
click at [840, 518] on div at bounding box center [839, 510] width 466 height 36
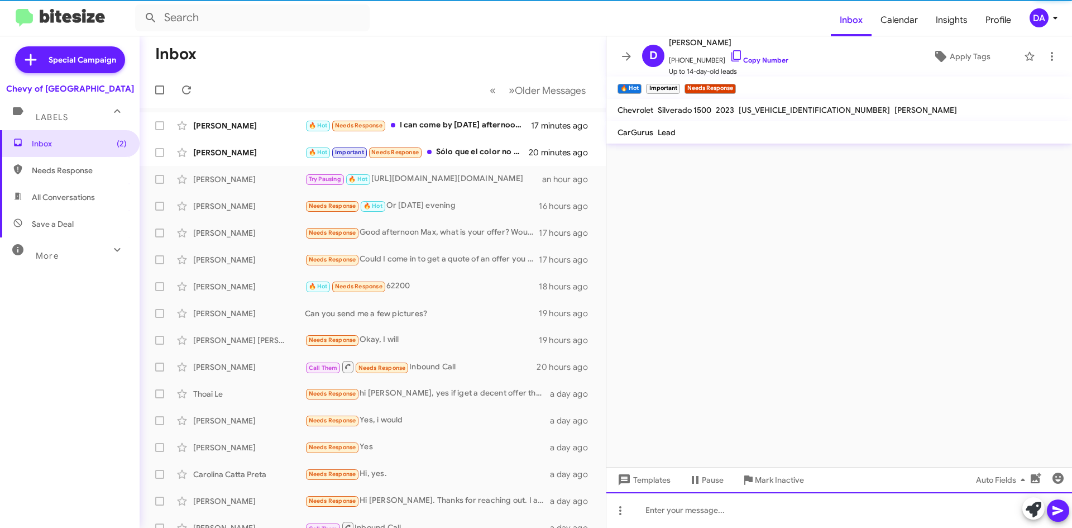
scroll to position [0, 0]
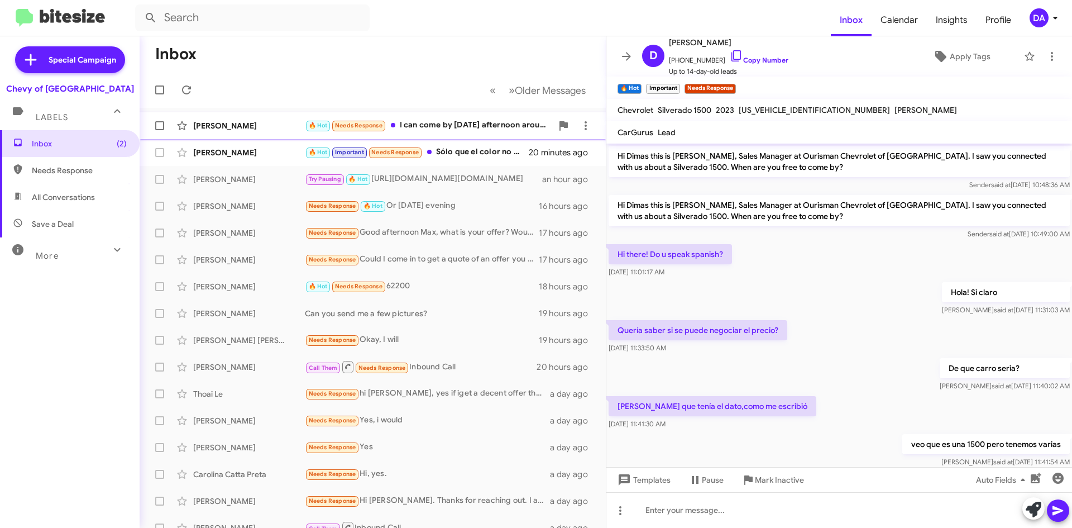
click at [457, 114] on span "[PERSON_NAME] 🔥 Hot Needs Response I can come by [DATE] afternoon around 4:30 1…" at bounding box center [373, 125] width 466 height 27
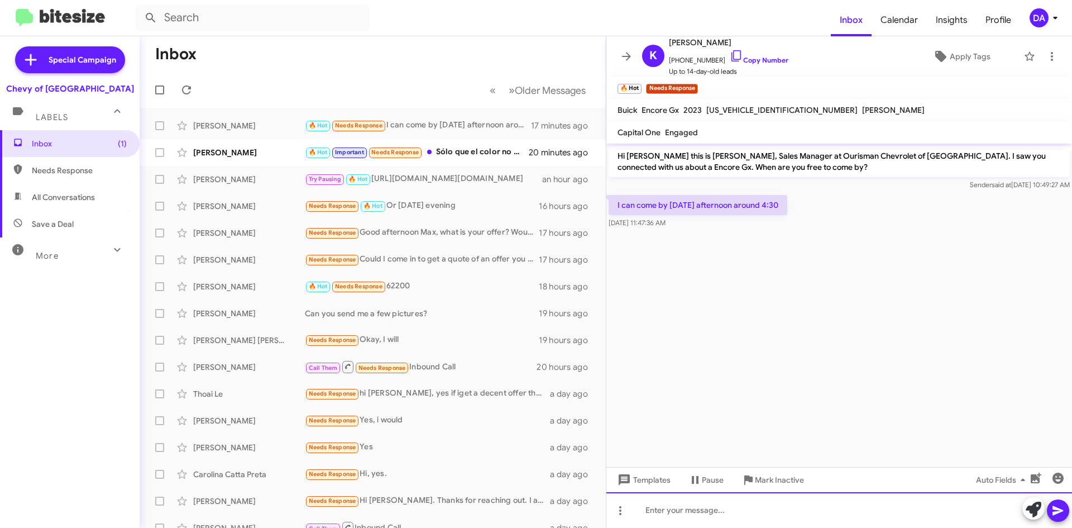
click at [939, 511] on div at bounding box center [839, 510] width 466 height 36
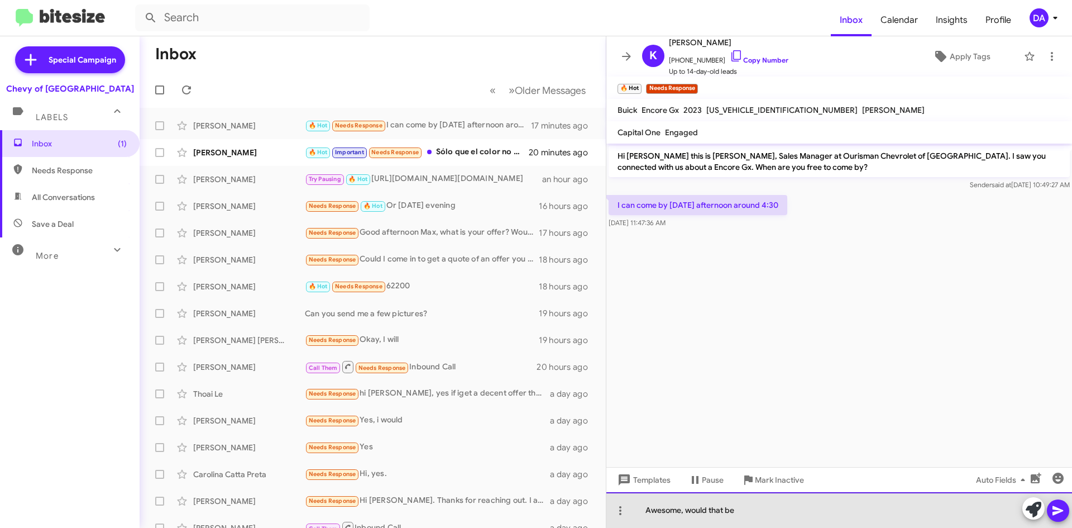
click at [849, 504] on div "Awesome, would that be" at bounding box center [839, 510] width 466 height 36
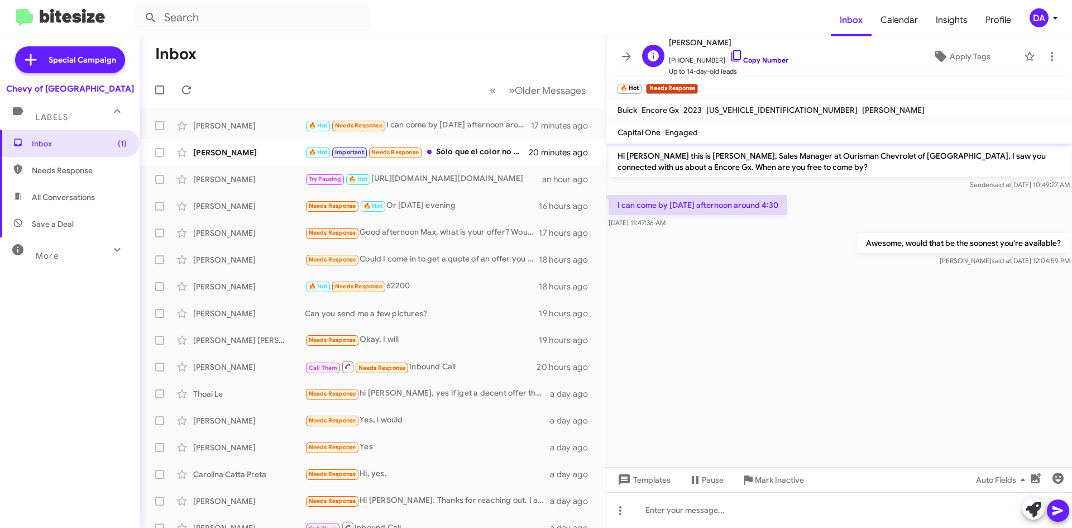
drag, startPoint x: 742, startPoint y: 60, endPoint x: 536, endPoint y: 122, distance: 214.9
click at [742, 61] on link "Copy Number" at bounding box center [759, 60] width 59 height 8
click at [193, 84] on icon at bounding box center [186, 89] width 13 height 13
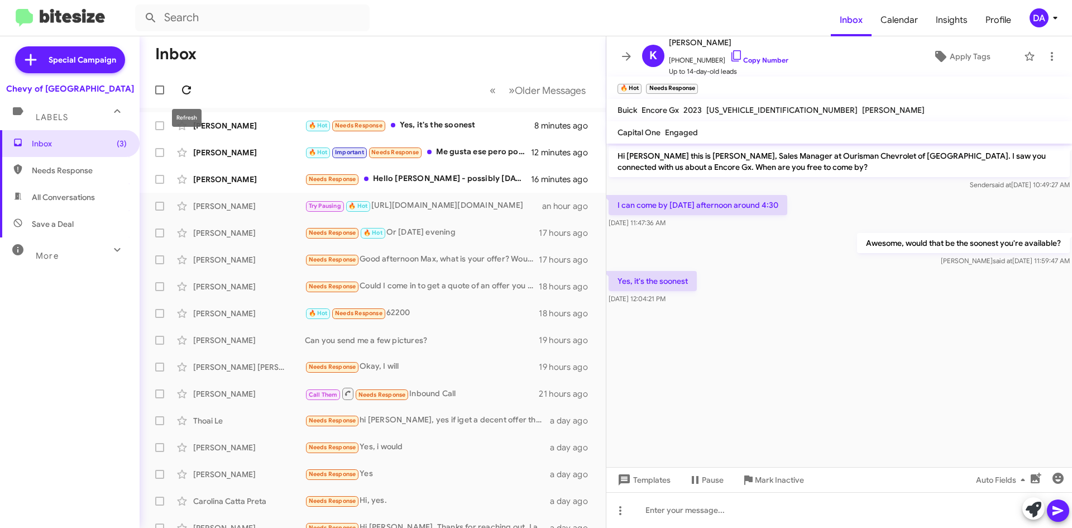
click at [181, 83] on button at bounding box center [186, 90] width 22 height 22
click at [471, 174] on div "Needs Response Hello [PERSON_NAME] - possibly [DATE] night , my wife has been s…" at bounding box center [428, 178] width 247 height 13
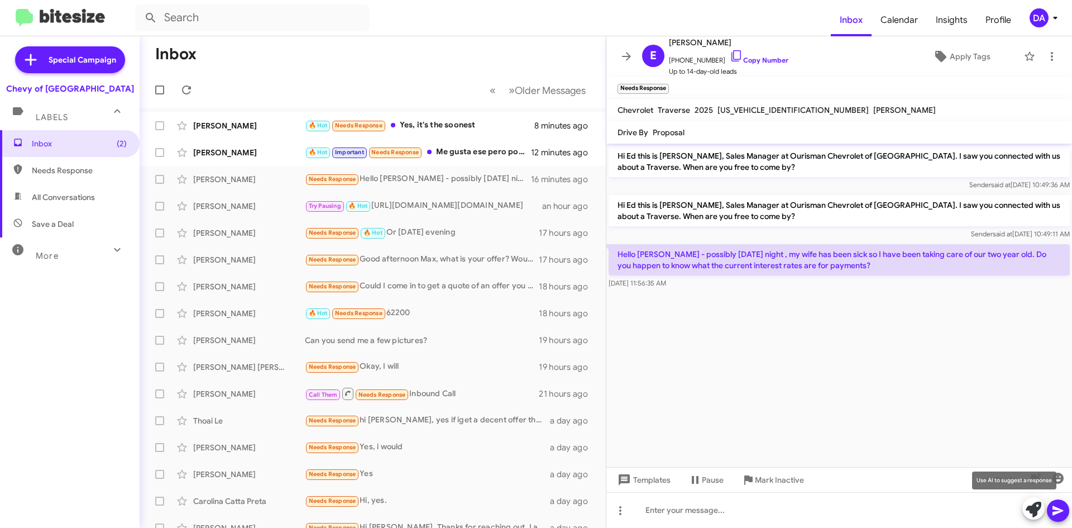
click at [1034, 508] on icon at bounding box center [1033, 509] width 16 height 16
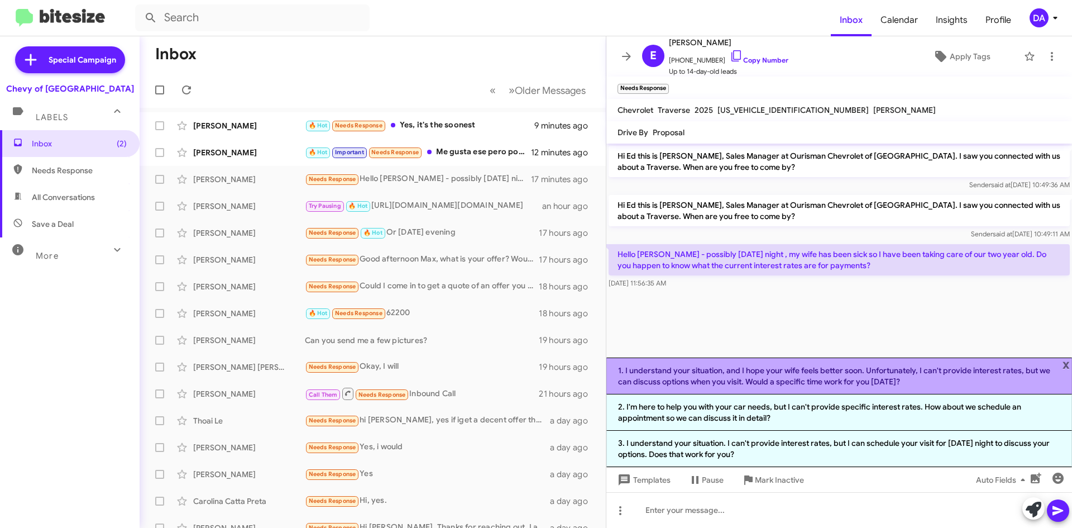
click at [747, 376] on li "1. I understand your situation, and I hope your wife feels better soon. Unfortu…" at bounding box center [839, 375] width 466 height 37
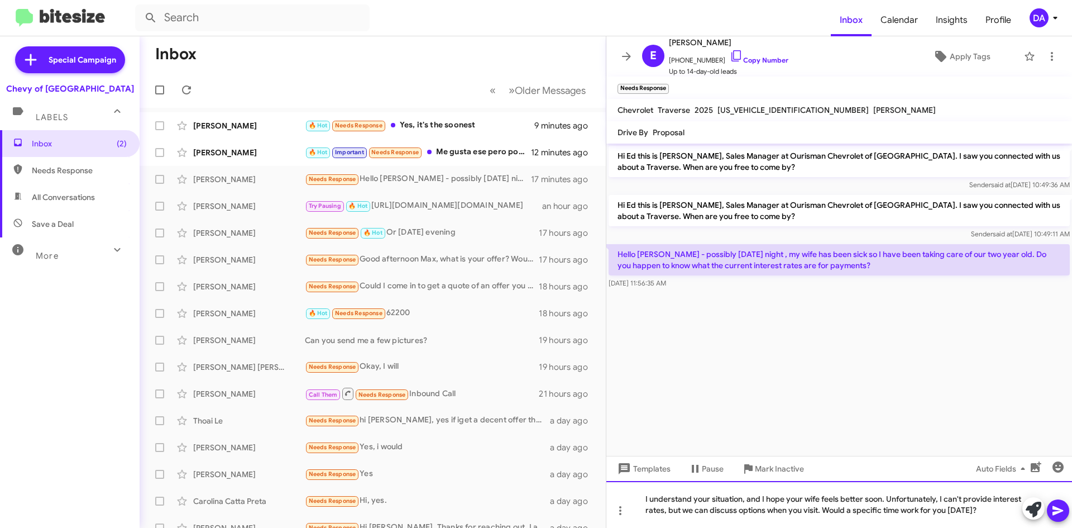
drag, startPoint x: 996, startPoint y: 511, endPoint x: 663, endPoint y: 517, distance: 333.3
click at [663, 517] on div "I understand your situation, and I hope your wife feels better soon. Unfortunat…" at bounding box center [839, 504] width 466 height 47
click at [816, 515] on div "I understand your situation, and I hope your wife feels better soon. Unfortunat…" at bounding box center [839, 504] width 466 height 47
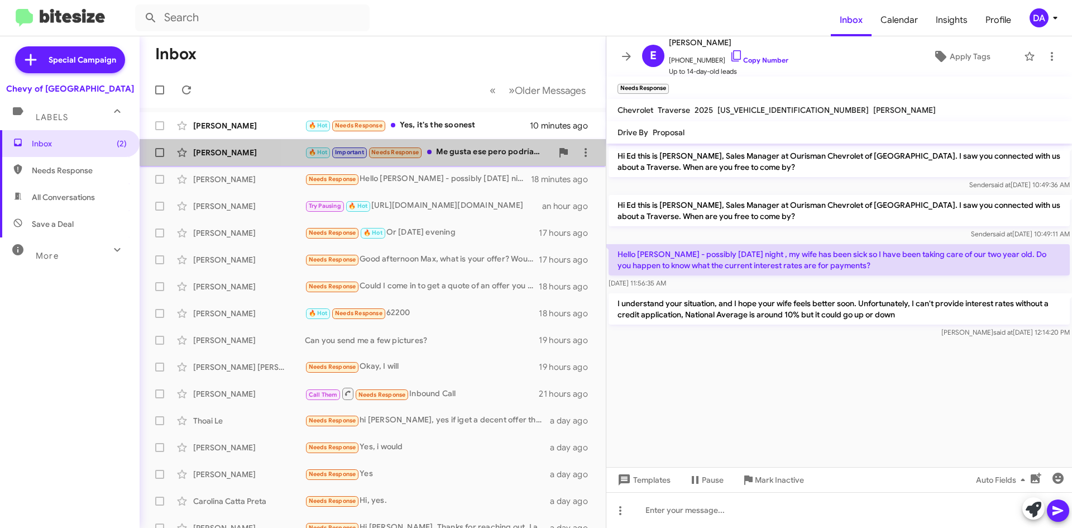
click at [457, 156] on div "🔥 Hot Important Needs Response Me gusta ese pero podríamos hacer números en $40…" at bounding box center [428, 152] width 247 height 13
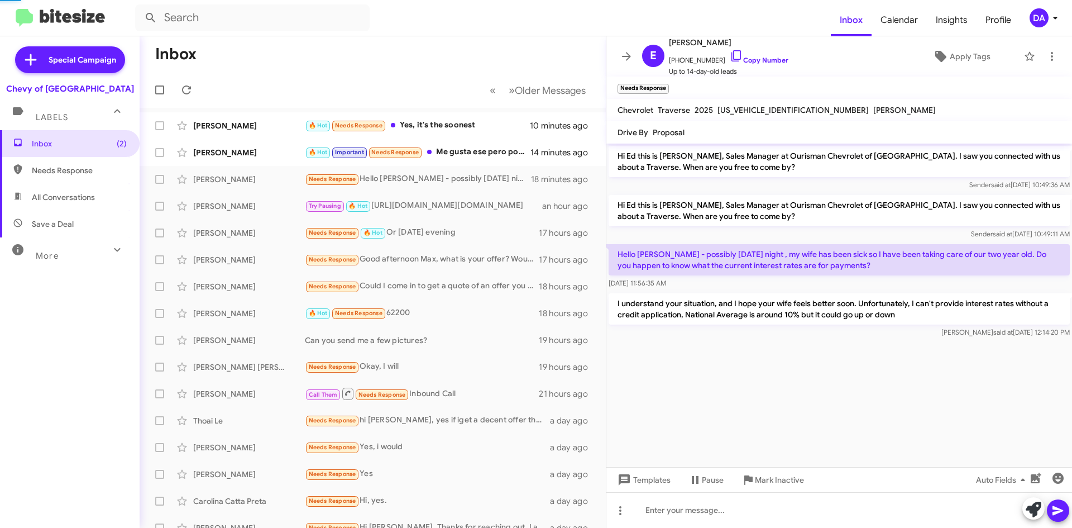
scroll to position [433, 0]
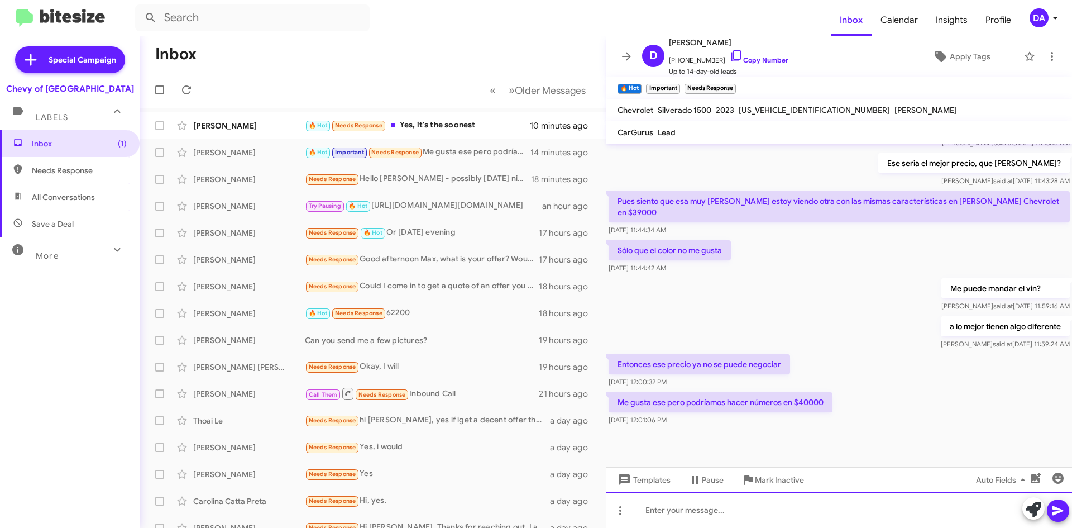
click at [744, 511] on div at bounding box center [839, 510] width 466 height 36
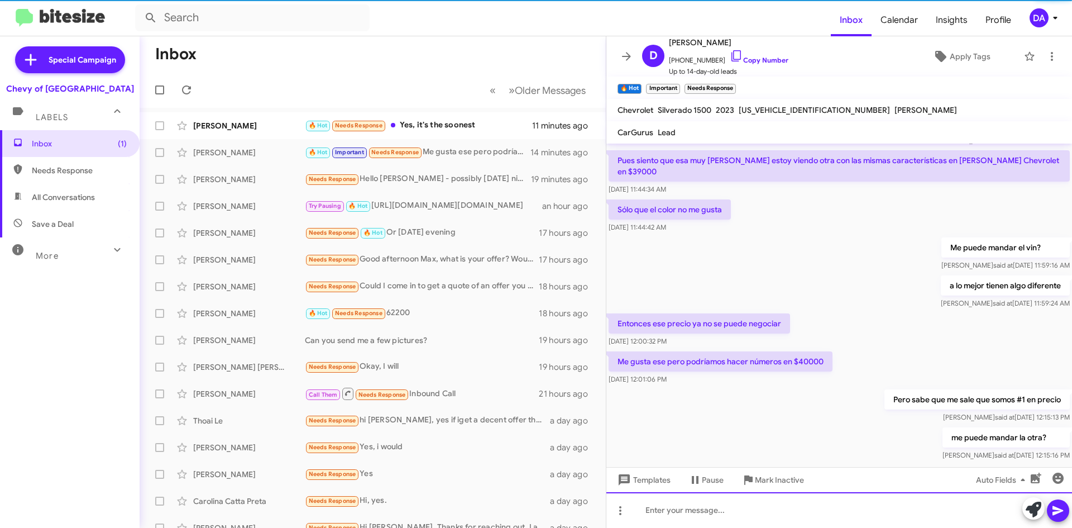
scroll to position [0, 0]
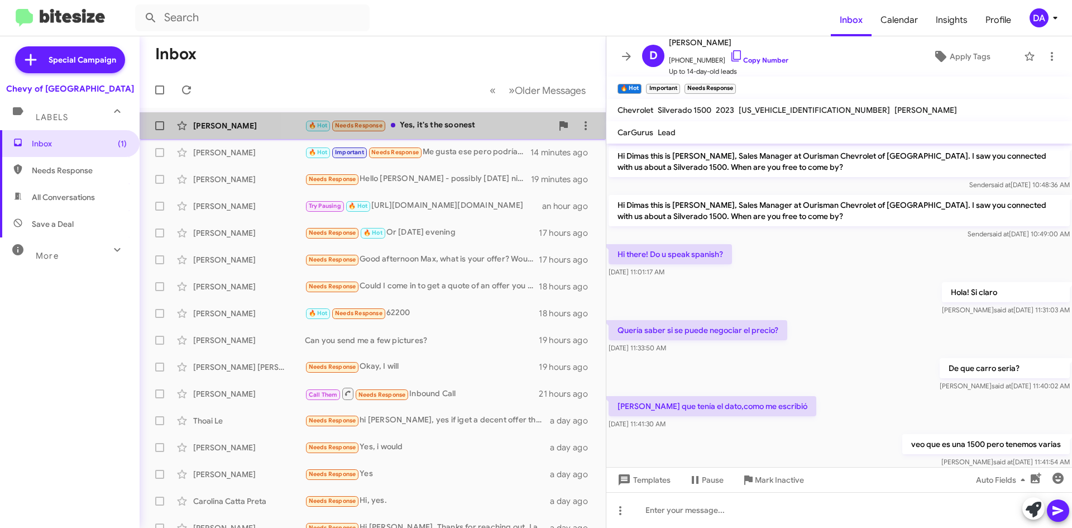
click at [451, 122] on div "🔥 Hot Needs Response Yes, it's the soonest" at bounding box center [428, 125] width 247 height 13
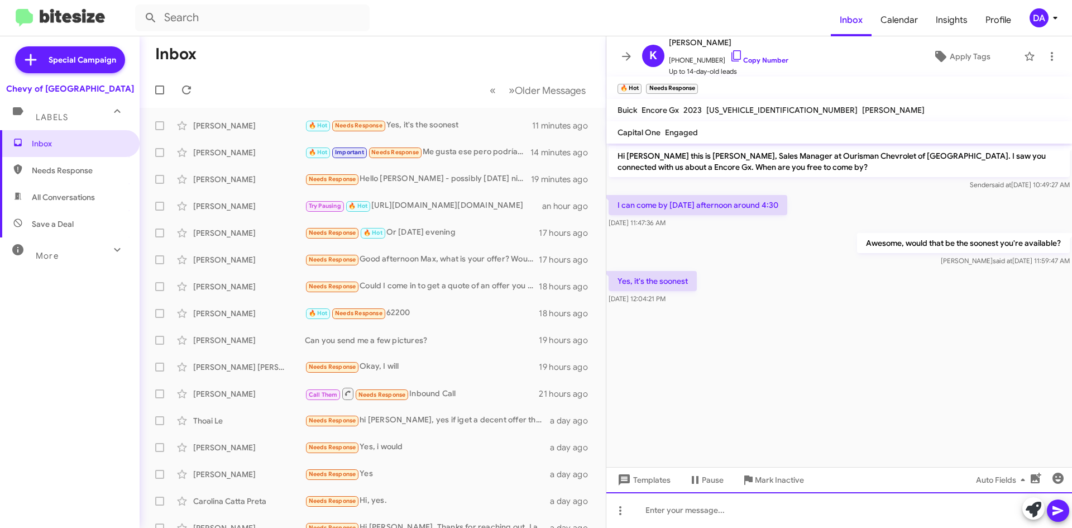
click at [702, 502] on div at bounding box center [839, 510] width 466 height 36
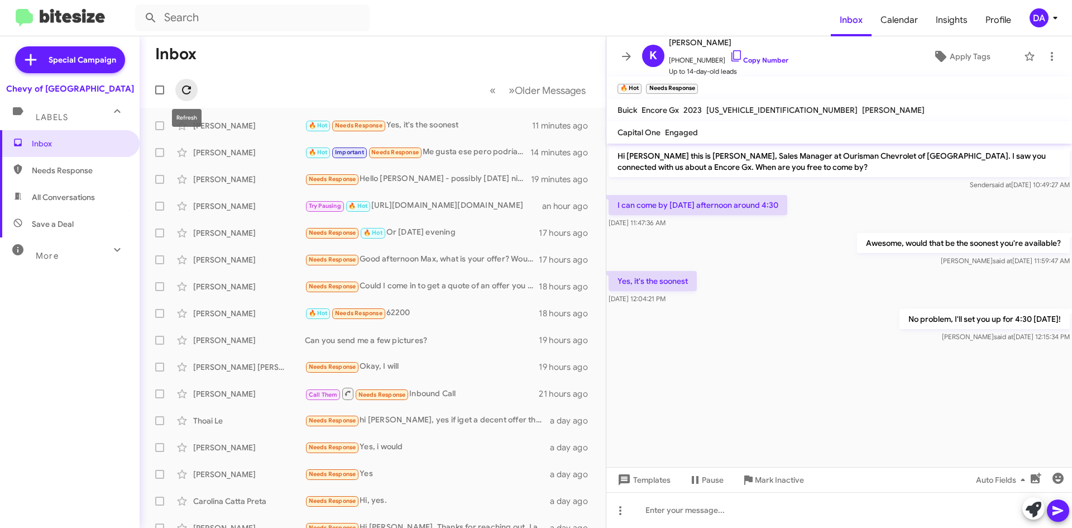
click at [188, 87] on icon at bounding box center [186, 89] width 13 height 13
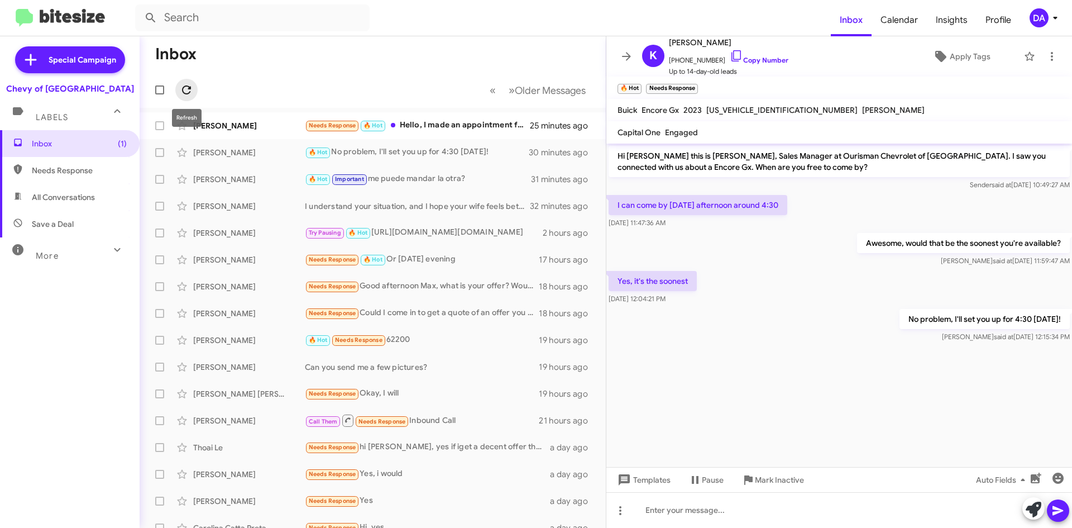
click at [185, 89] on icon at bounding box center [186, 89] width 13 height 13
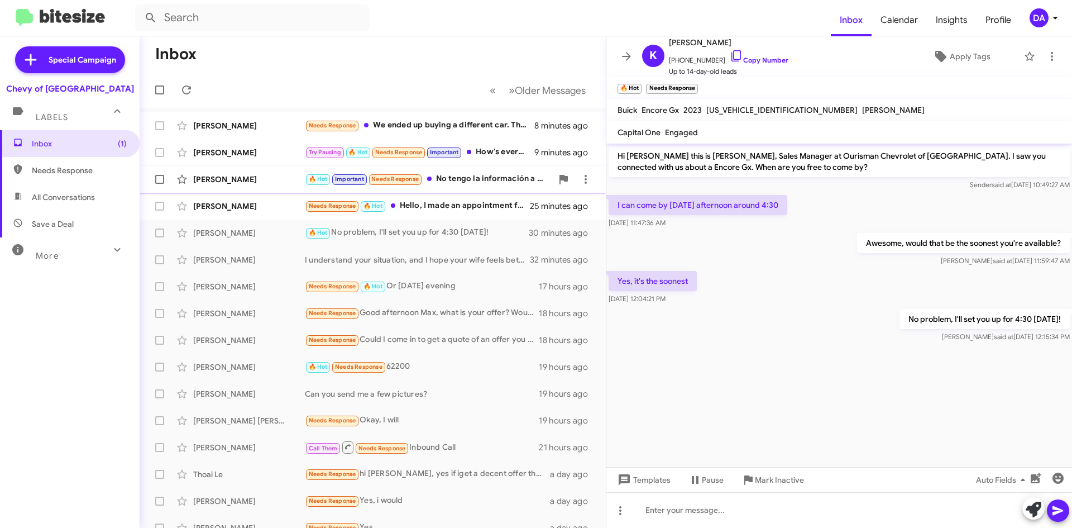
click at [271, 185] on div "[PERSON_NAME] 🔥 Hot Important Needs Response No tengo la información a mano 21 …" at bounding box center [372, 179] width 448 height 22
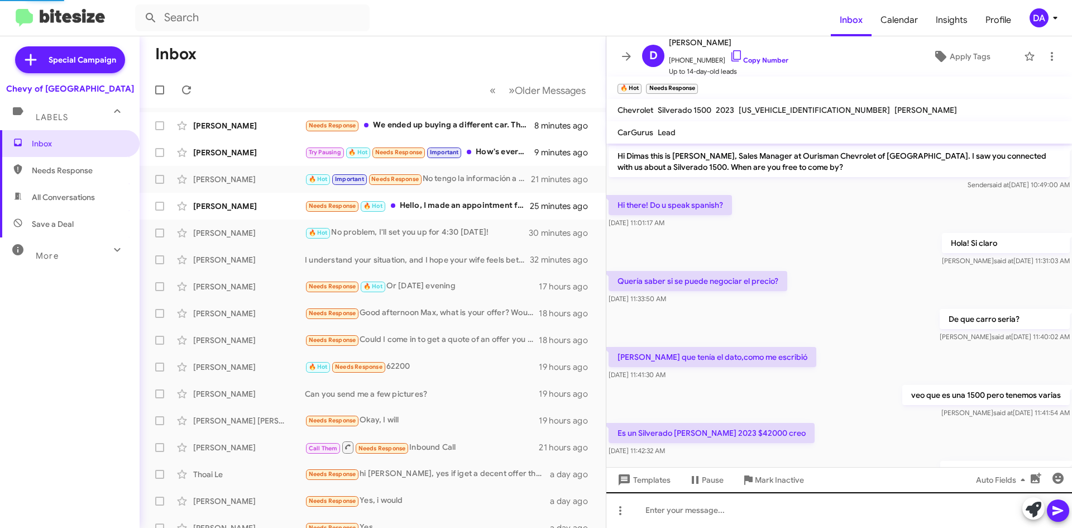
scroll to position [503, 0]
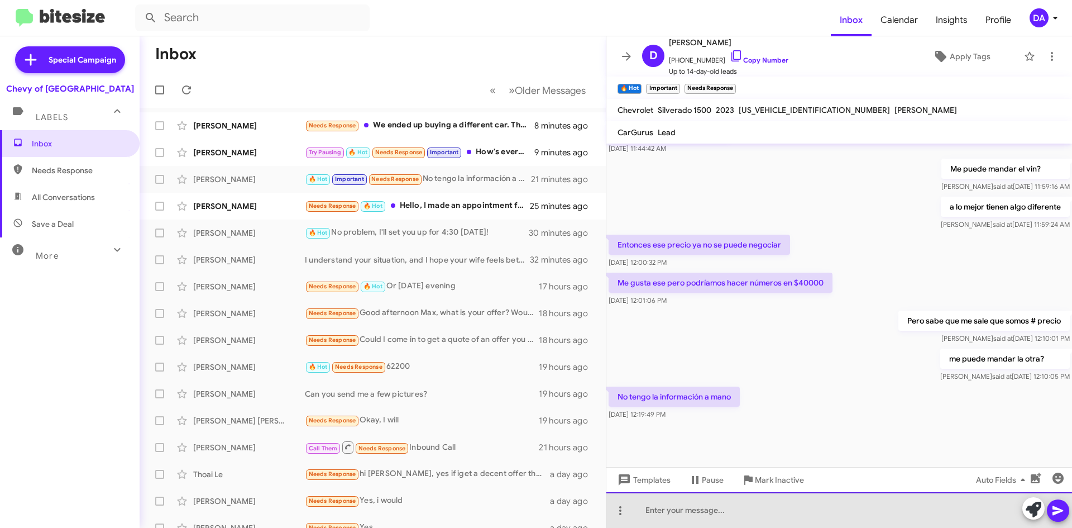
click at [765, 513] on div at bounding box center [839, 510] width 466 height 36
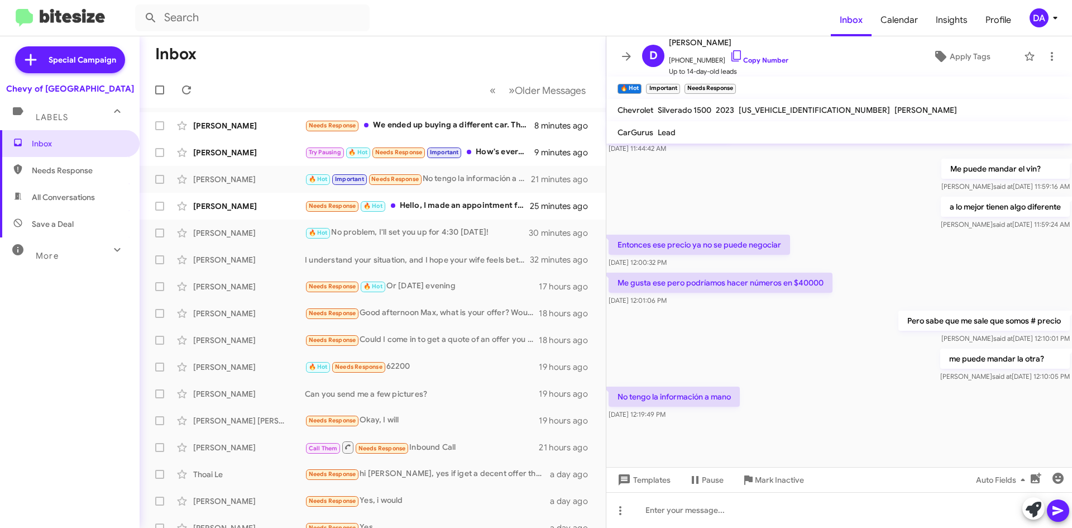
click at [780, 113] on span "[US_VEHICLE_IDENTIFICATION_NUMBER]" at bounding box center [814, 110] width 151 height 10
copy span "[US_VEHICLE_IDENTIFICATION_NUMBER]"
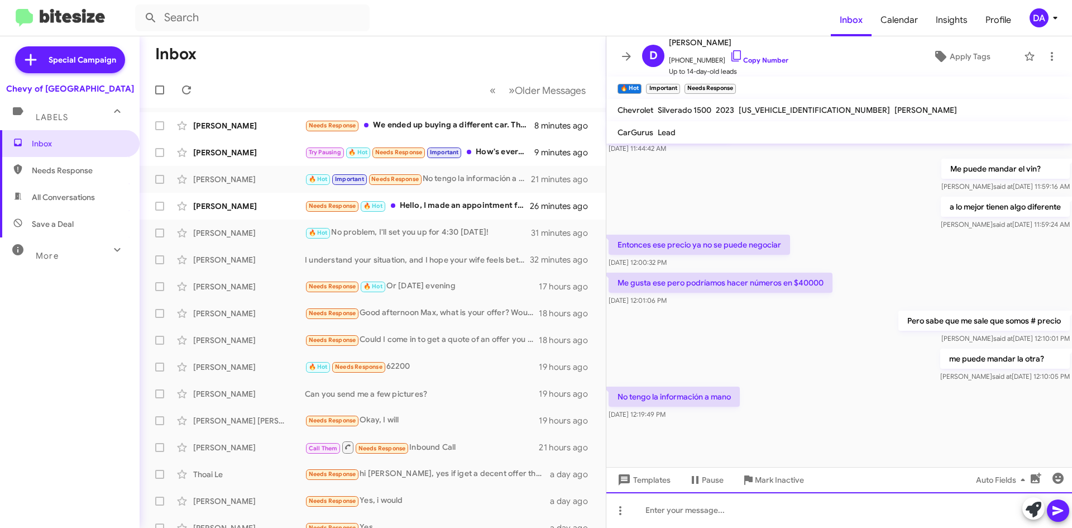
click at [682, 510] on div at bounding box center [839, 510] width 466 height 36
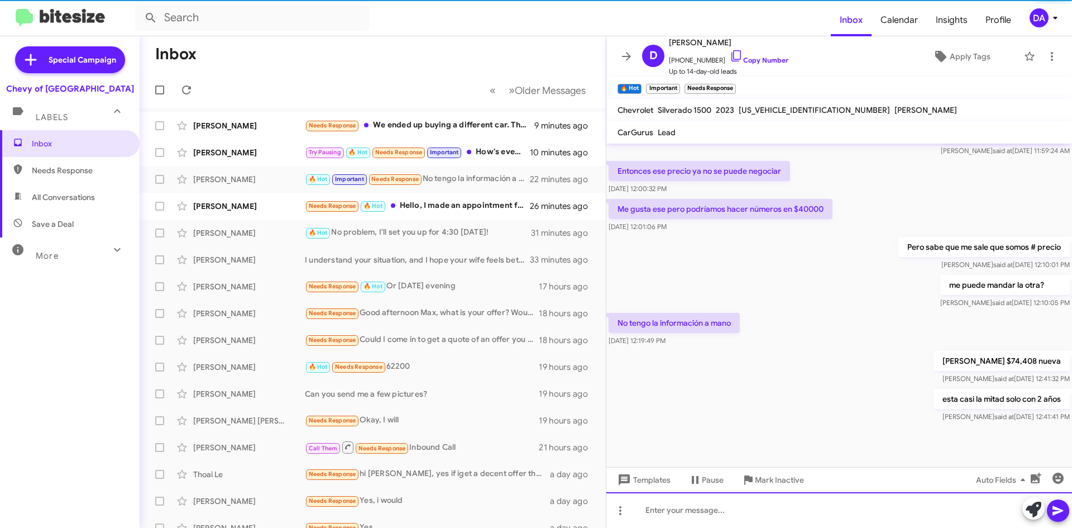
scroll to position [688, 0]
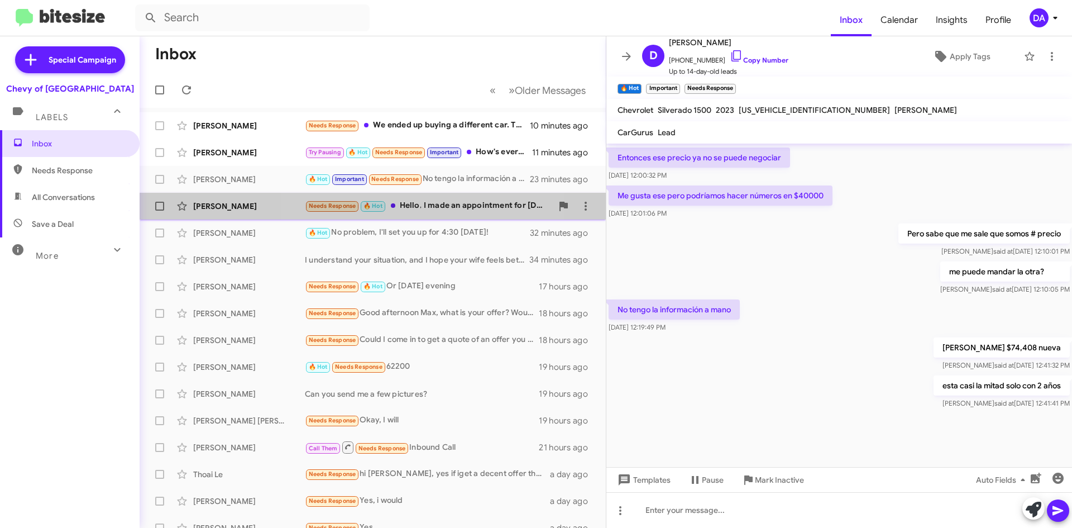
click at [413, 194] on span "[PERSON_NAME] Needs Response 🔥 Hot Hello, I made an appointment for [DATE], but…" at bounding box center [373, 206] width 466 height 27
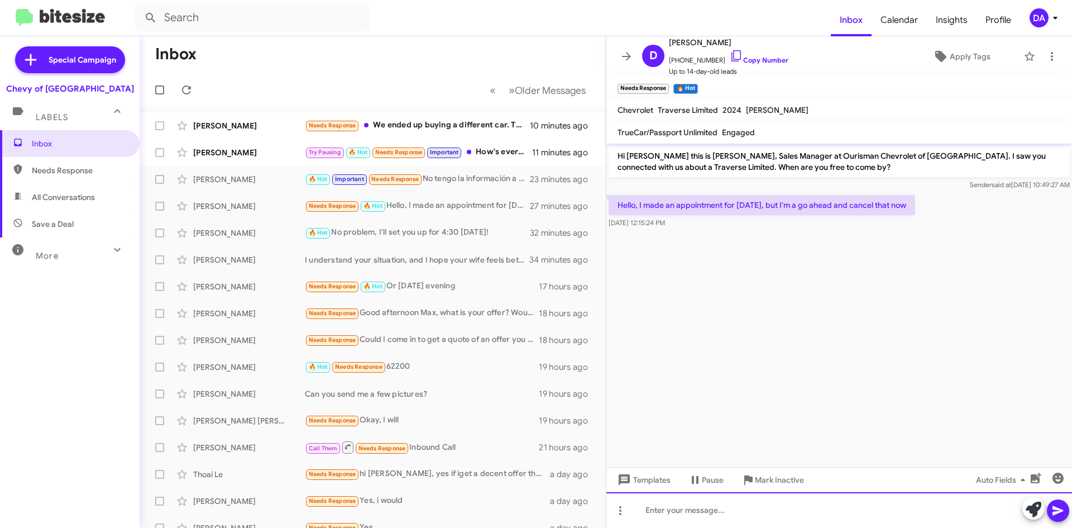
click at [703, 508] on div at bounding box center [839, 510] width 466 height 36
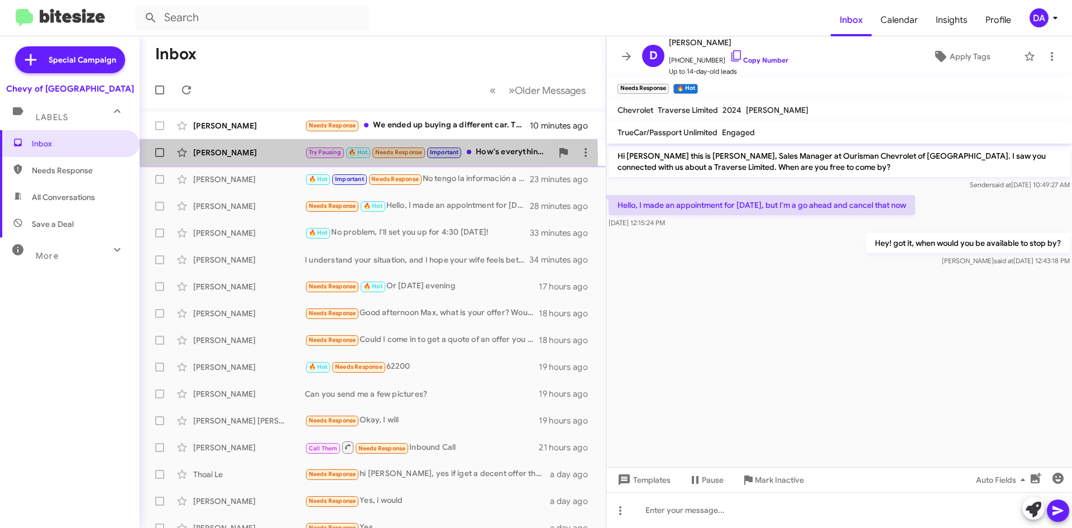
click at [217, 158] on div "[PERSON_NAME] Try Pausing 🔥 Hot Needs Response Important How's everything looki…" at bounding box center [372, 152] width 448 height 22
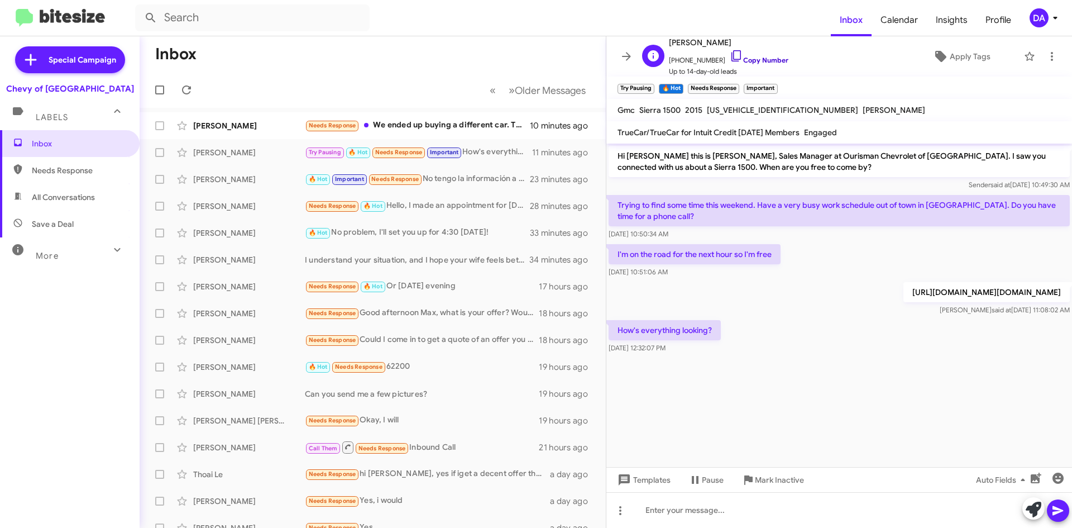
drag, startPoint x: 758, startPoint y: 61, endPoint x: 746, endPoint y: 63, distance: 11.8
click at [758, 61] on link "Copy Number" at bounding box center [759, 60] width 59 height 8
click at [190, 82] on button at bounding box center [186, 90] width 22 height 22
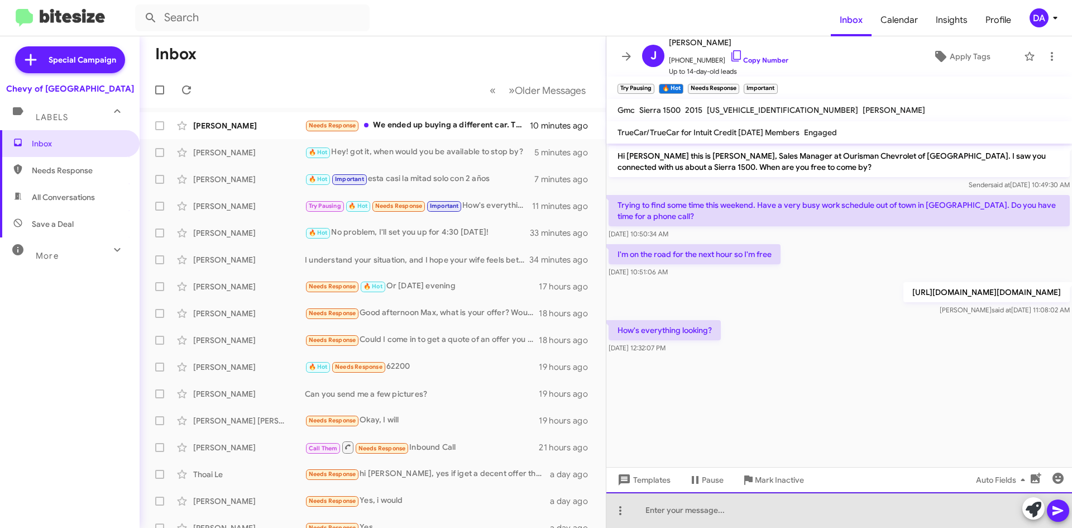
click at [701, 513] on div at bounding box center [839, 510] width 466 height 36
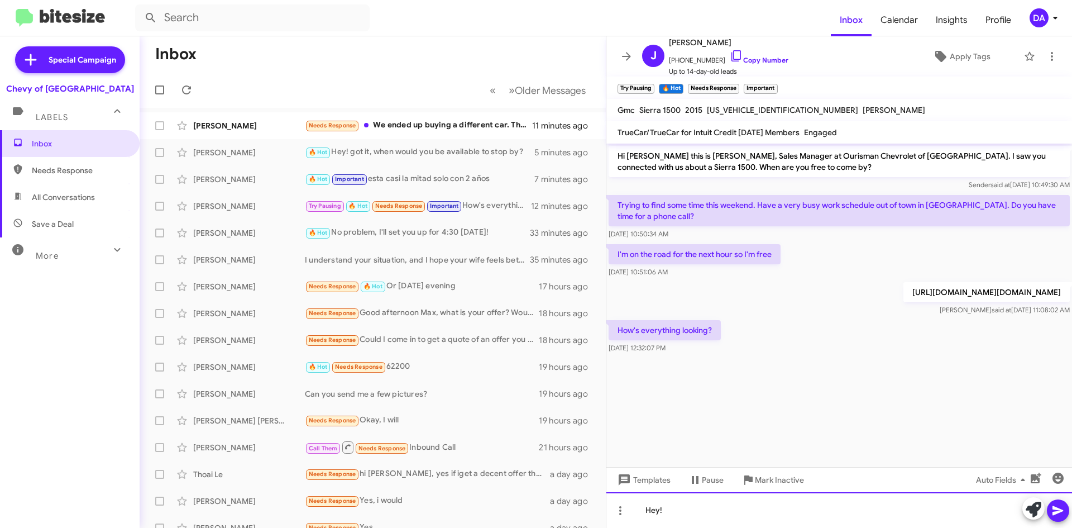
click at [716, 523] on div "Hey!" at bounding box center [839, 510] width 466 height 36
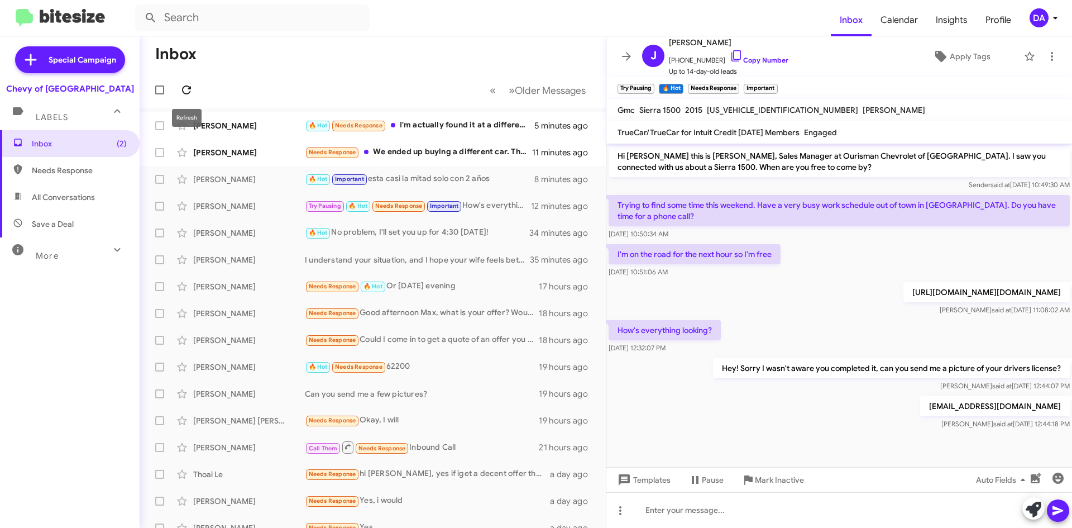
click at [184, 89] on icon at bounding box center [186, 89] width 13 height 13
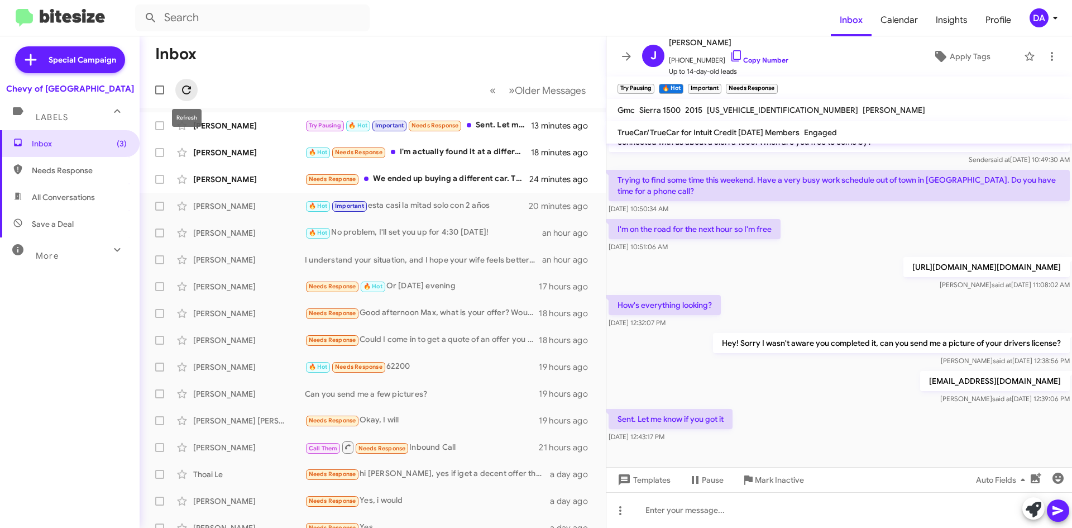
click at [192, 89] on icon at bounding box center [186, 89] width 13 height 13
click at [765, 60] on link "Copy Number" at bounding box center [759, 60] width 59 height 8
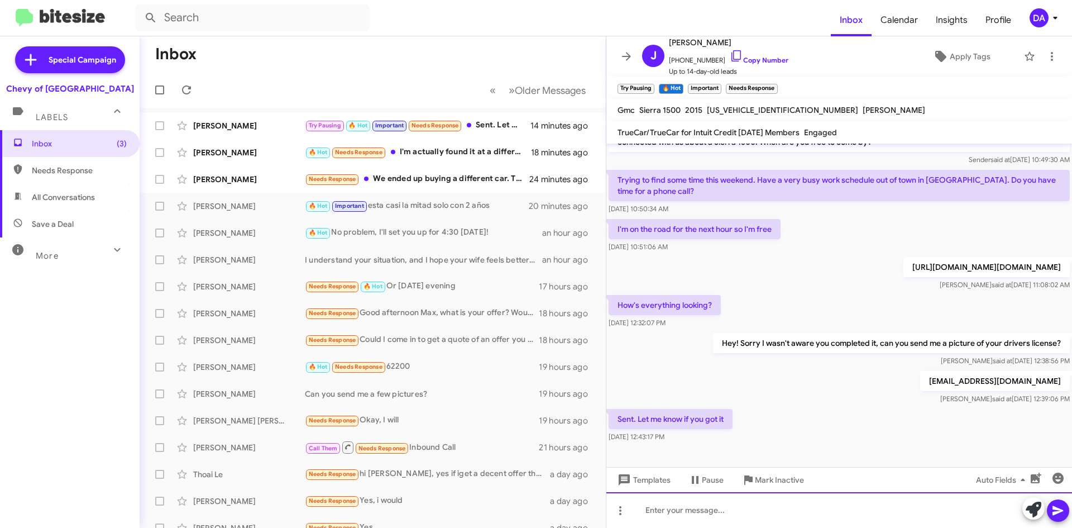
click at [797, 510] on div at bounding box center [839, 510] width 466 height 36
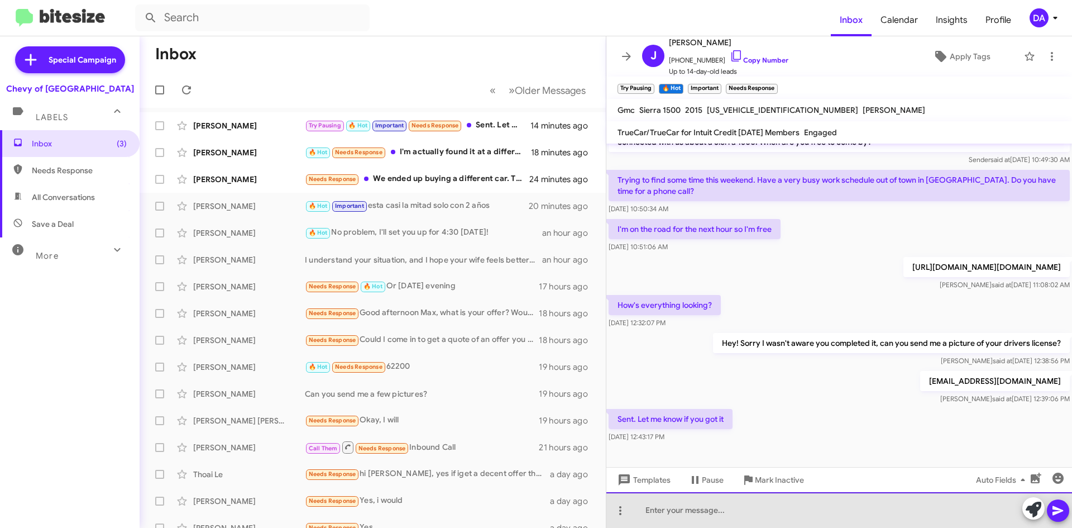
click at [691, 512] on div at bounding box center [839, 510] width 466 height 36
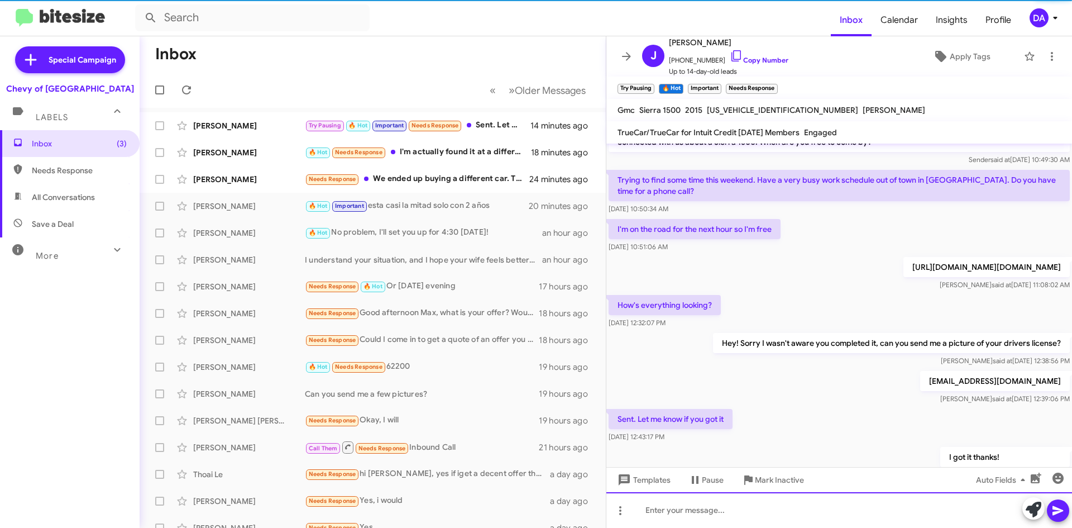
scroll to position [66, 0]
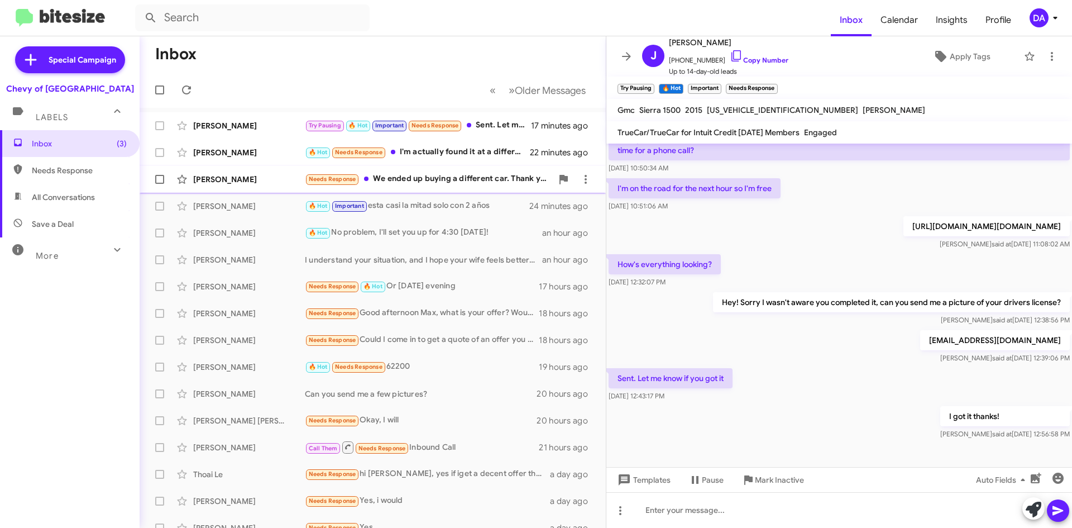
click at [381, 179] on div "Needs Response We ended up buying a different car. Thank you!" at bounding box center [428, 178] width 247 height 13
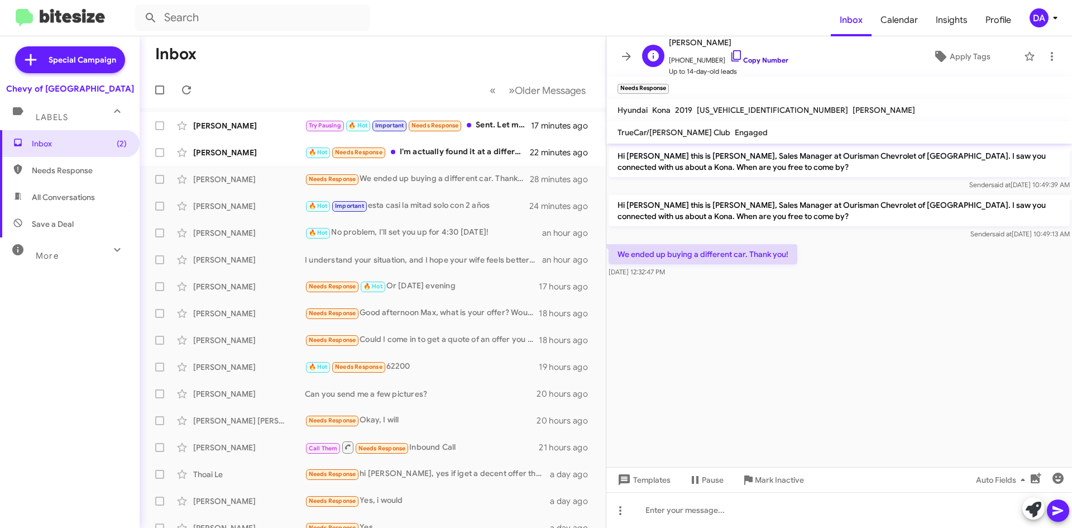
click at [741, 58] on link "Copy Number" at bounding box center [759, 60] width 59 height 8
click at [744, 57] on link "Copy Number" at bounding box center [759, 60] width 59 height 8
click at [792, 486] on span "Mark Inactive" at bounding box center [779, 479] width 49 height 20
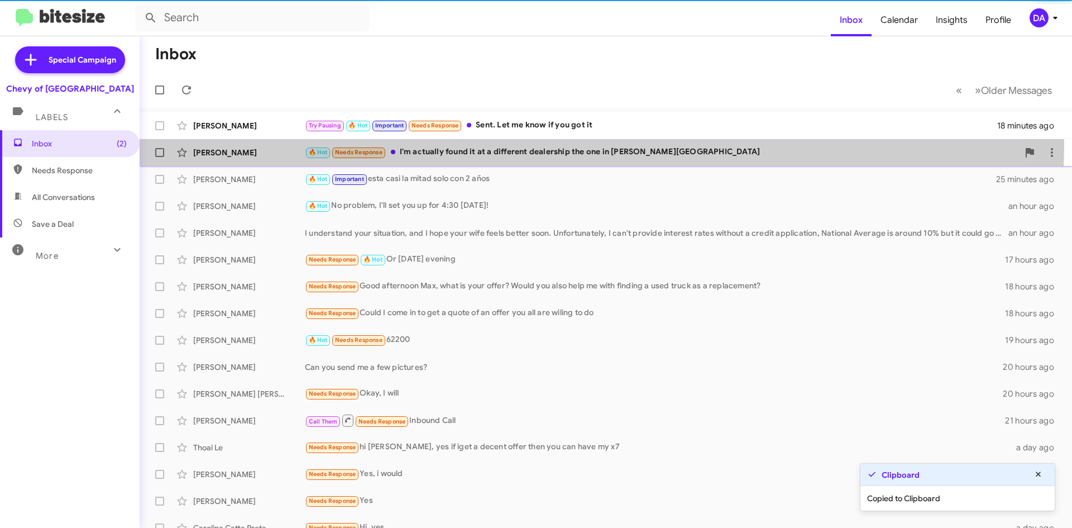
click at [477, 142] on div "[PERSON_NAME] 🔥 Hot Needs Response I'm actually found it at a different dealers…" at bounding box center [605, 152] width 914 height 22
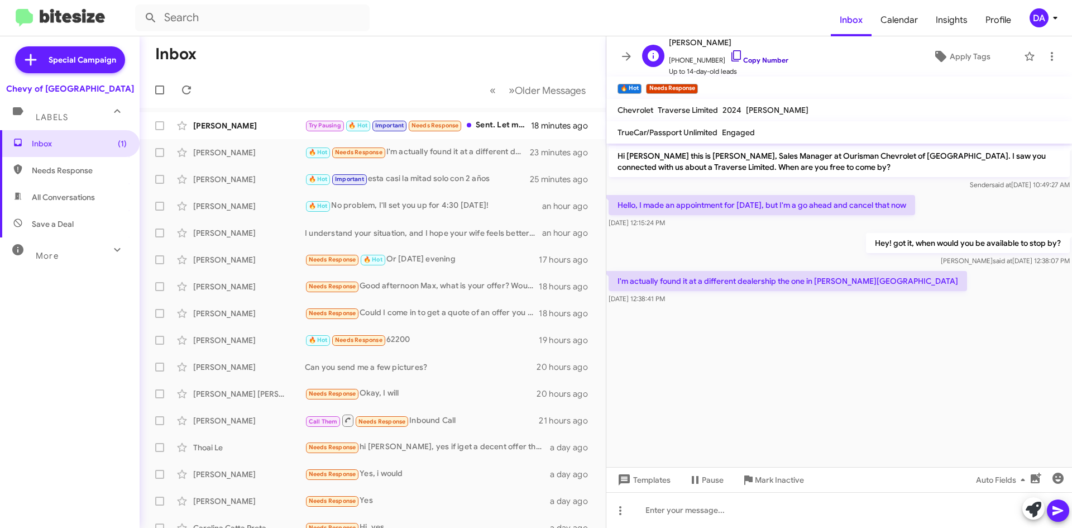
drag, startPoint x: 757, startPoint y: 57, endPoint x: 699, endPoint y: 69, distance: 58.6
click at [756, 57] on link "Copy Number" at bounding box center [759, 60] width 59 height 8
click at [770, 480] on span "Mark Inactive" at bounding box center [779, 479] width 49 height 20
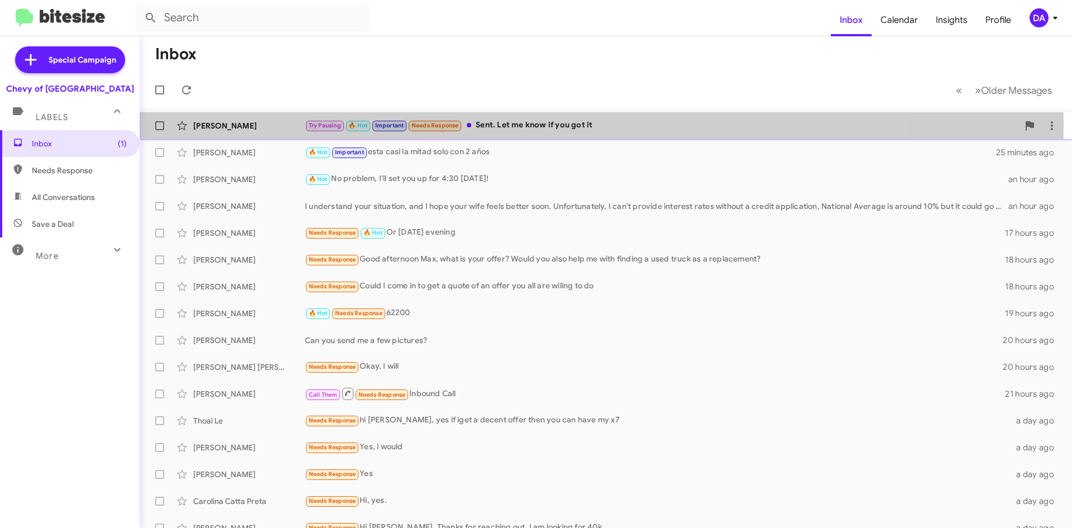
click at [490, 127] on div "Try Pausing 🔥 Hot Important Needs Response Sent. Let me know if you got it" at bounding box center [661, 125] width 713 height 13
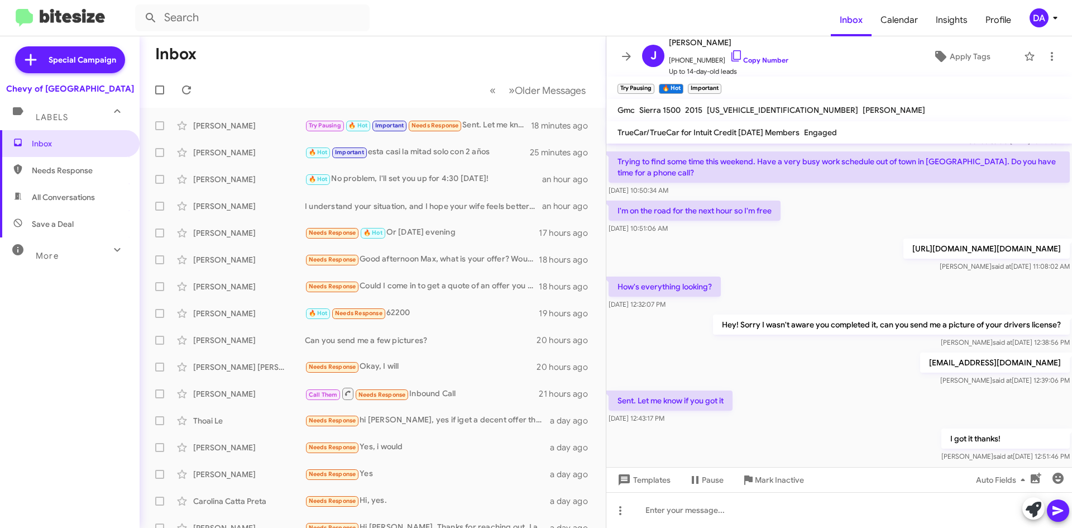
scroll to position [66, 0]
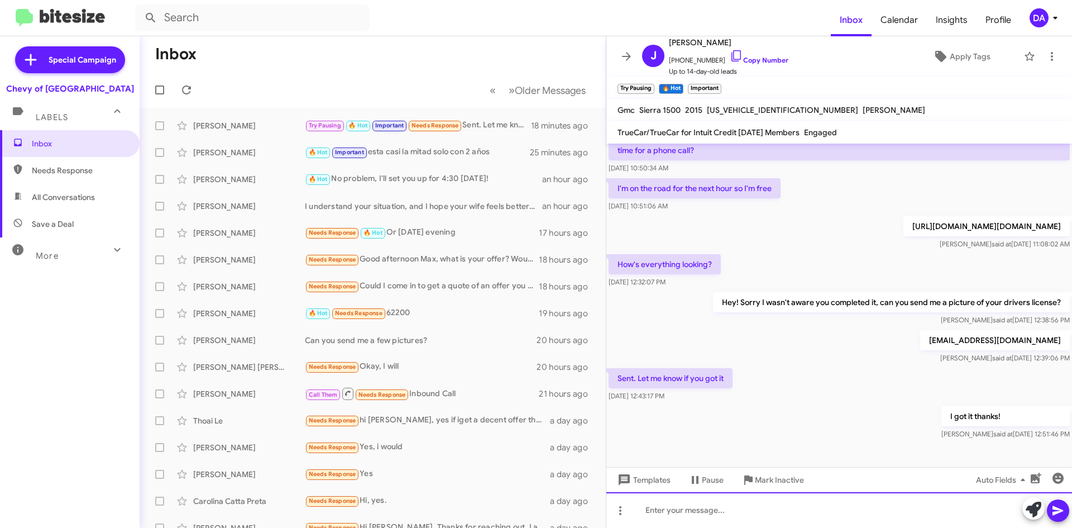
click at [723, 513] on div at bounding box center [839, 510] width 466 height 36
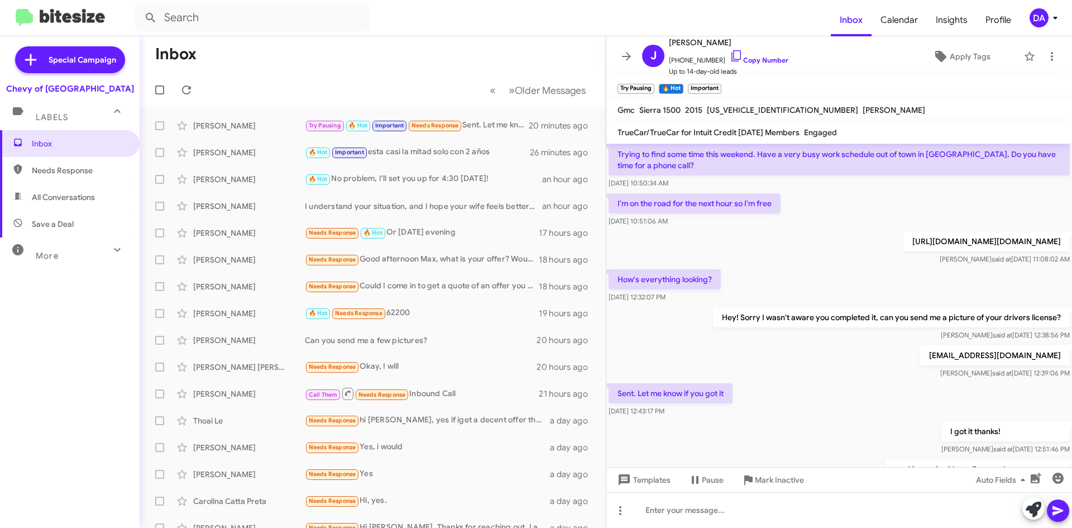
scroll to position [107, 0]
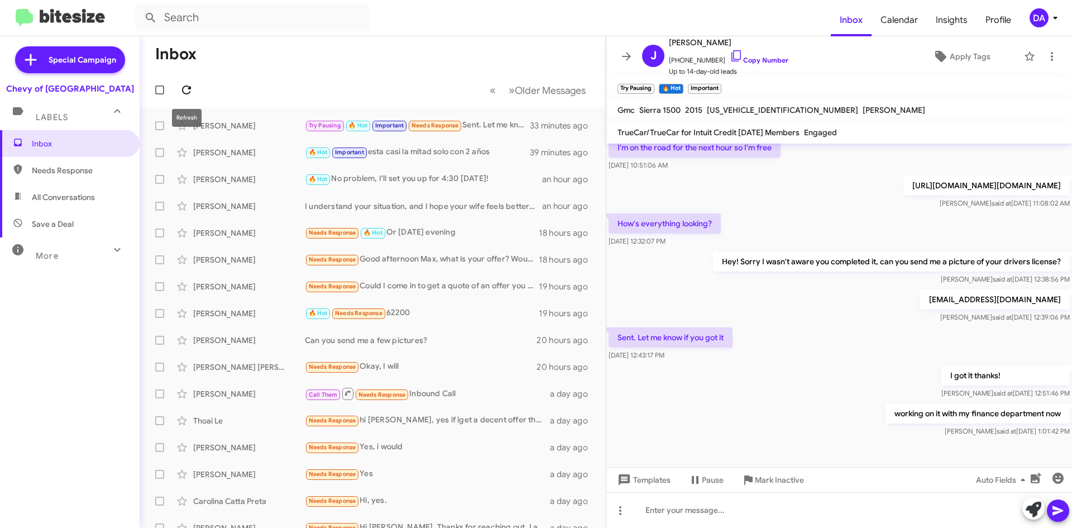
click at [191, 89] on icon at bounding box center [186, 89] width 13 height 13
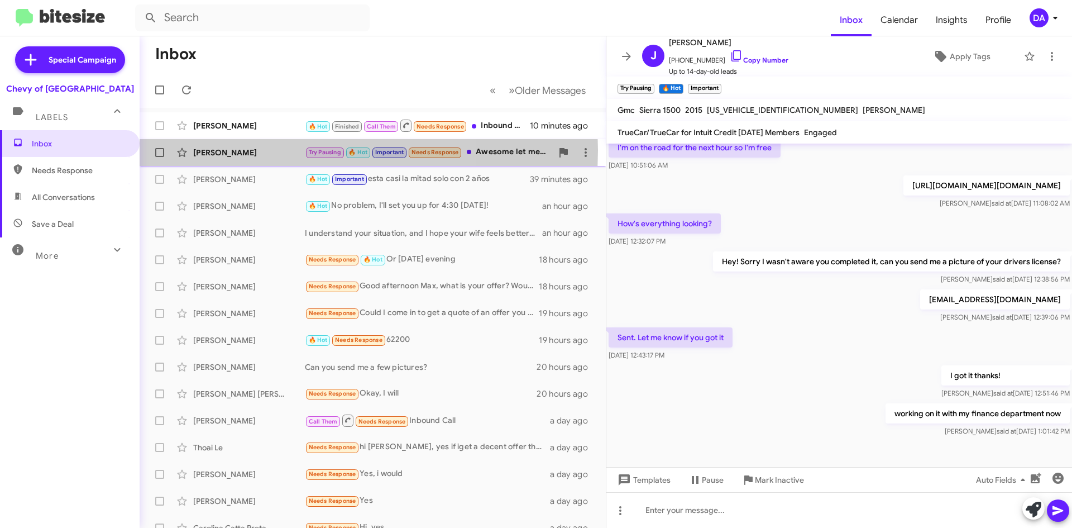
click at [253, 150] on div "[PERSON_NAME]" at bounding box center [249, 152] width 112 height 11
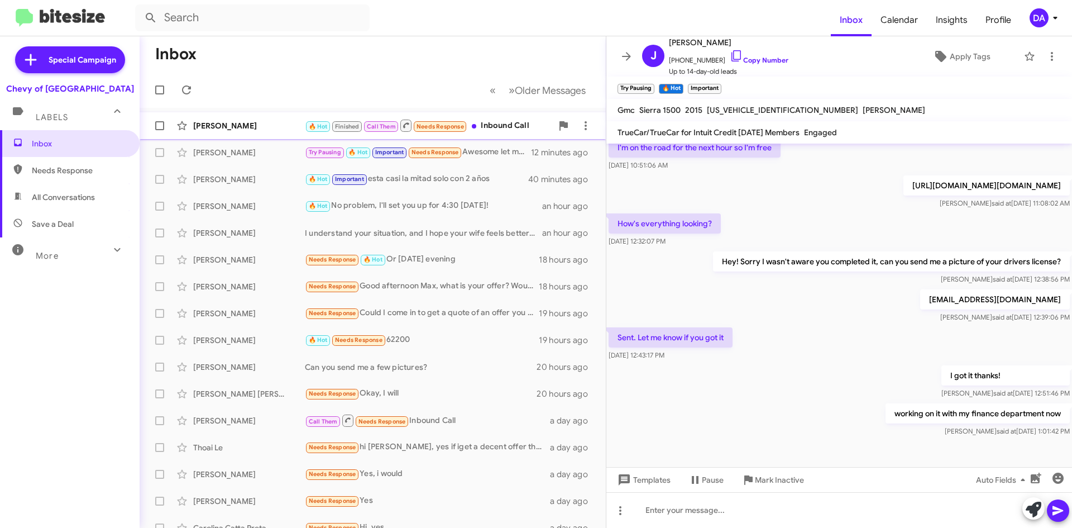
click at [256, 126] on div "[PERSON_NAME]" at bounding box center [249, 125] width 112 height 11
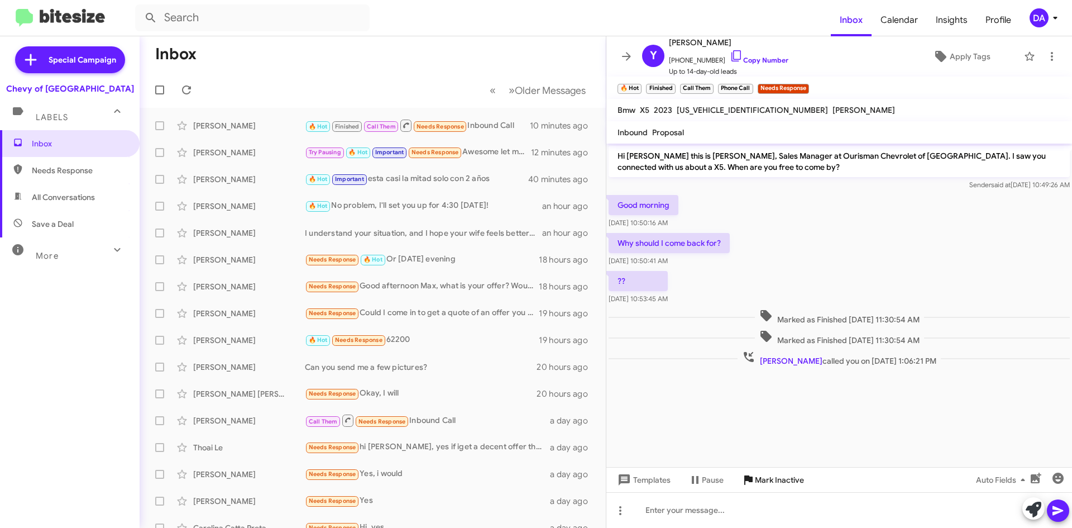
click at [774, 480] on span "Mark Inactive" at bounding box center [779, 479] width 49 height 20
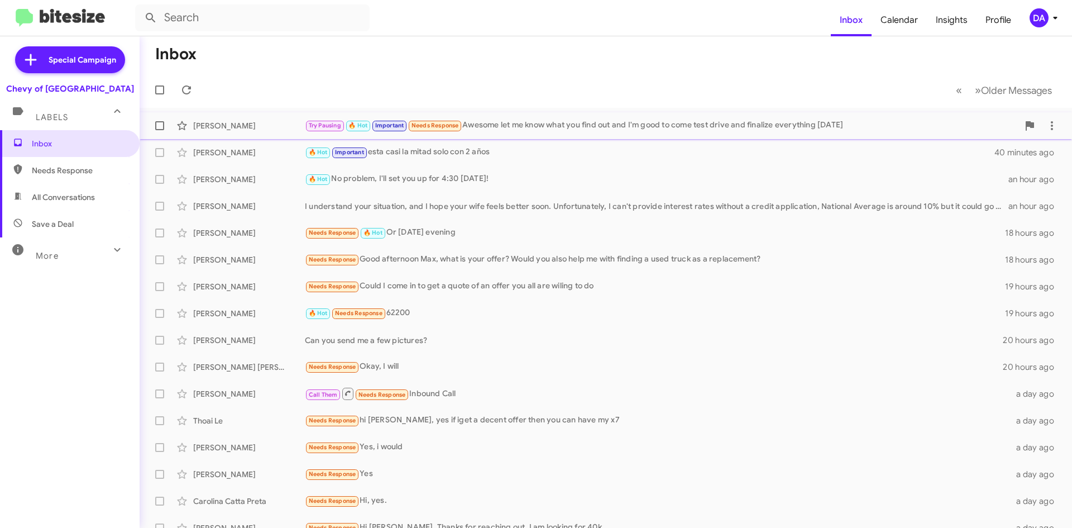
click at [281, 127] on div "[PERSON_NAME]" at bounding box center [249, 125] width 112 height 11
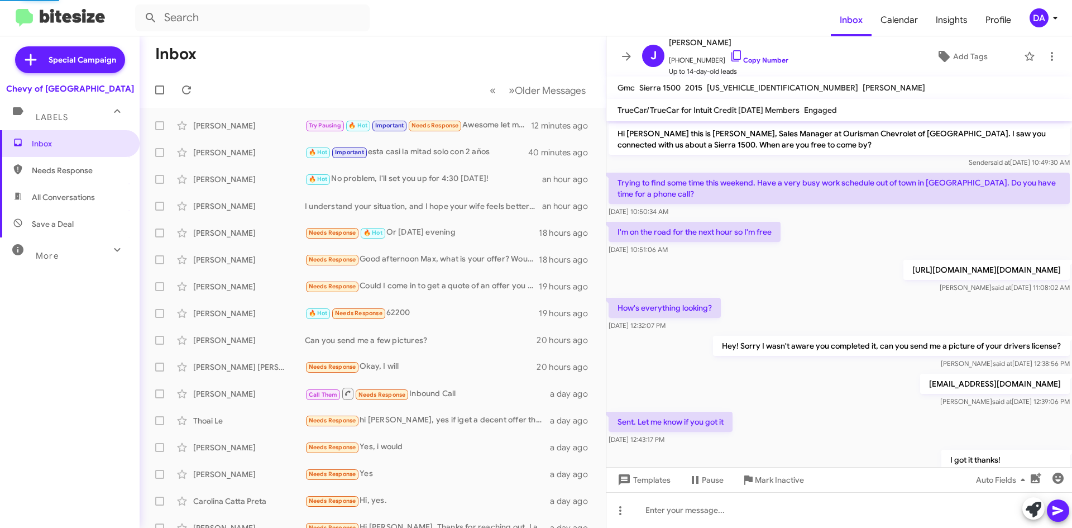
scroll to position [125, 0]
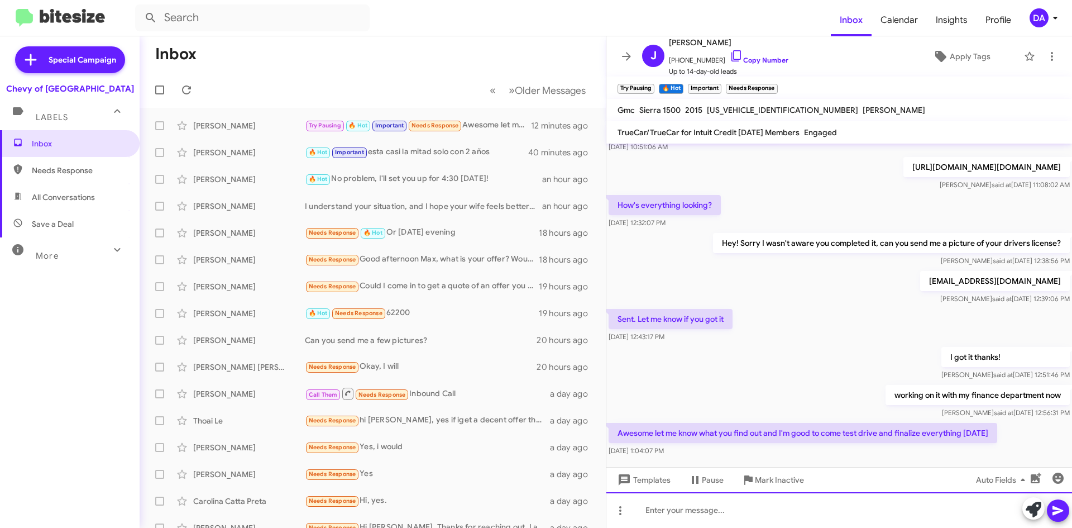
click at [756, 511] on div at bounding box center [839, 510] width 466 height 36
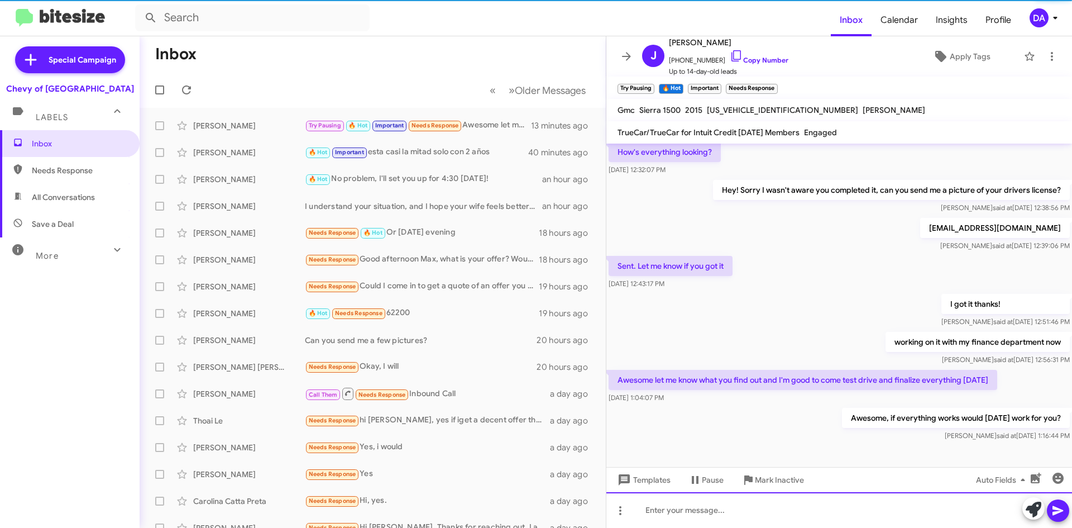
scroll to position [188, 0]
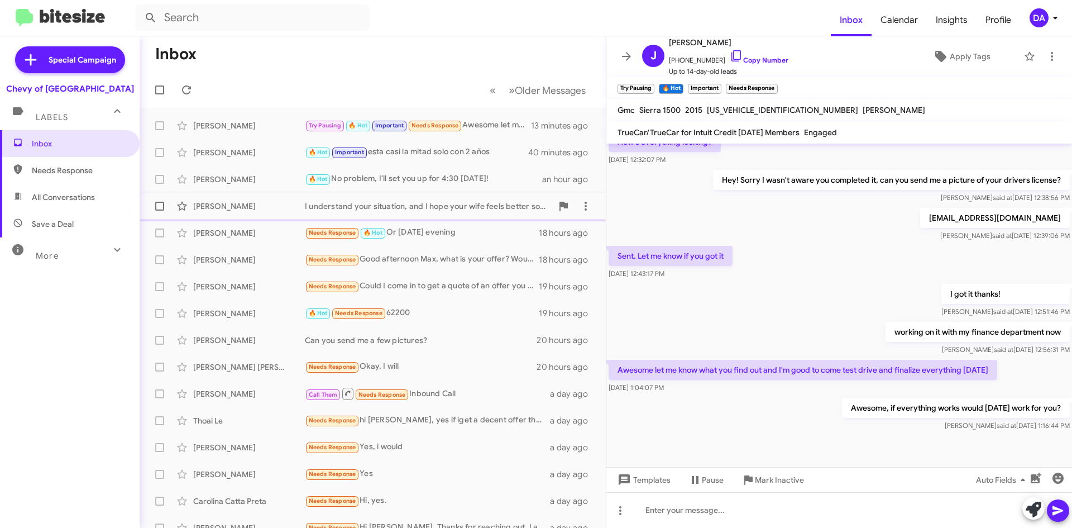
click at [457, 215] on div "[PERSON_NAME] I understand your situation, and I hope your wife feels better so…" at bounding box center [372, 206] width 448 height 22
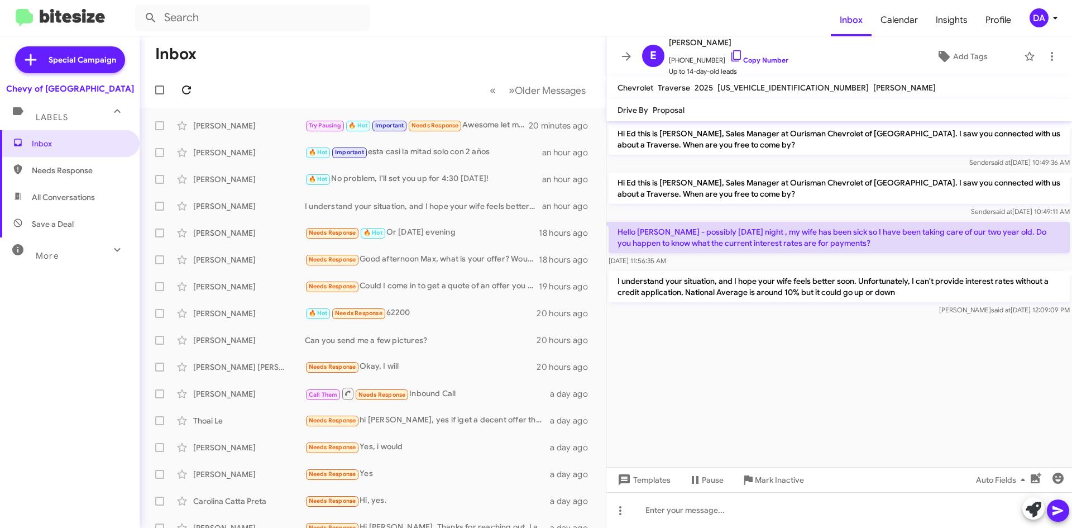
click at [187, 84] on icon at bounding box center [186, 89] width 13 height 13
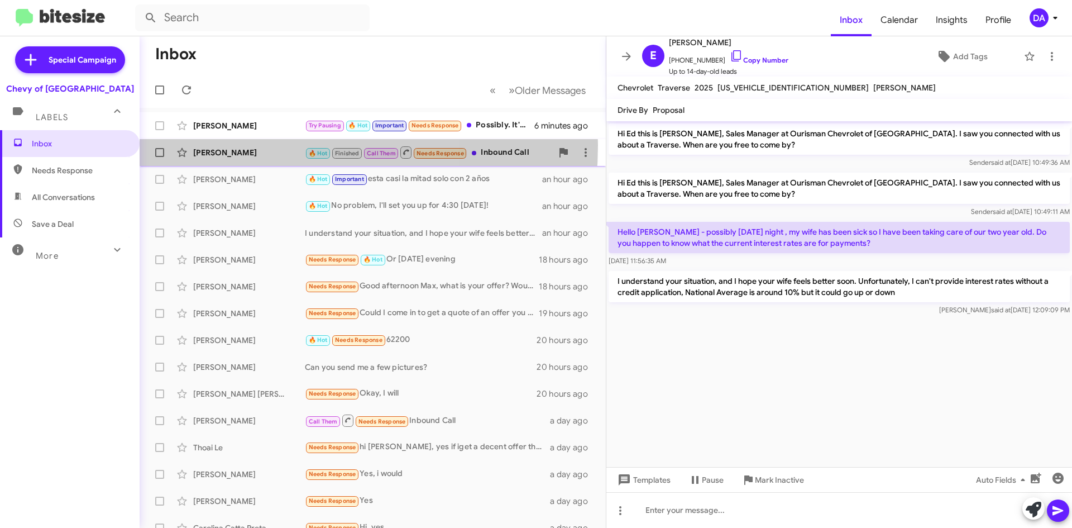
click at [245, 145] on div "[PERSON_NAME] 🔥 Hot Finished Call Them Needs Response Inbound Call 6 minutes ago" at bounding box center [372, 152] width 448 height 22
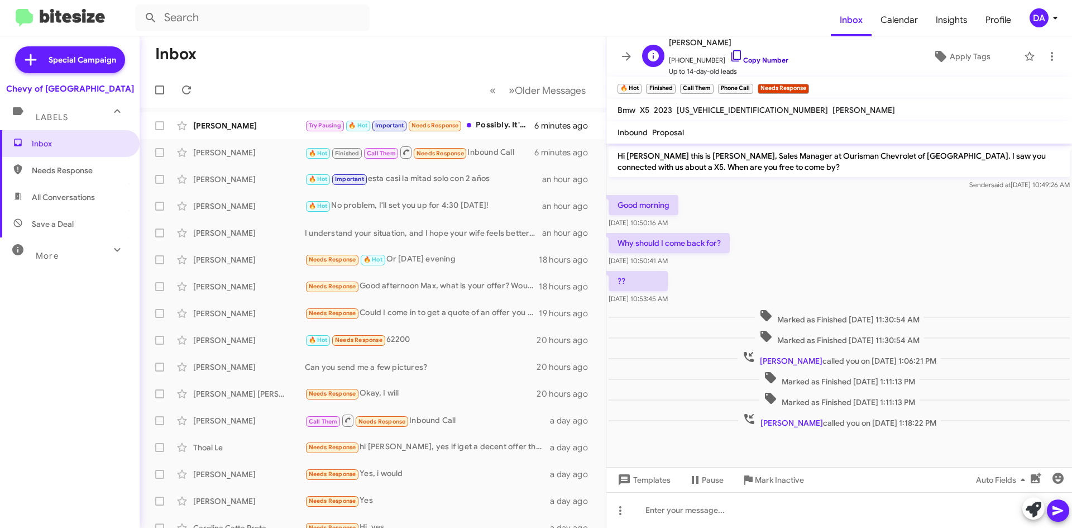
click at [760, 57] on link "Copy Number" at bounding box center [759, 60] width 59 height 8
click at [246, 122] on div "[PERSON_NAME]" at bounding box center [249, 125] width 112 height 11
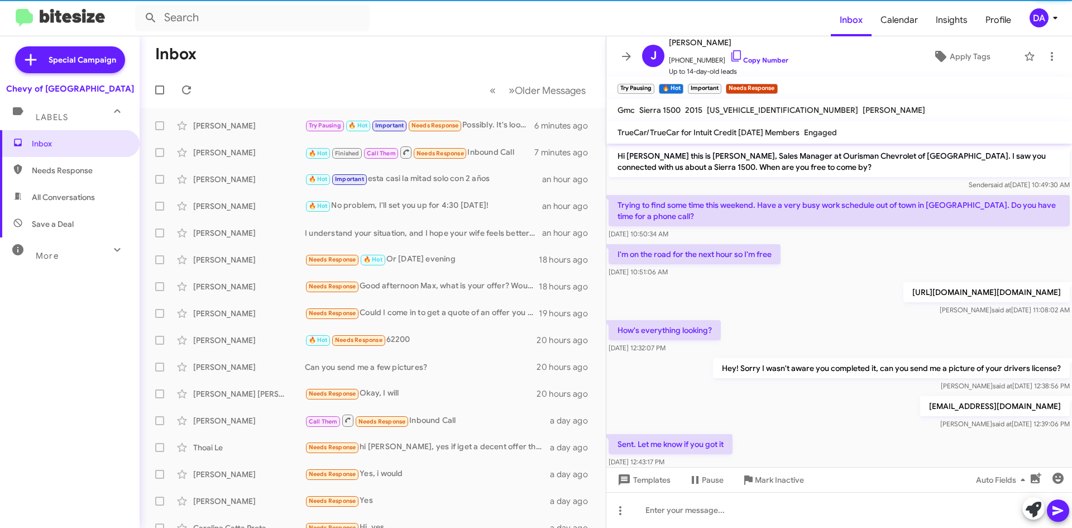
scroll to position [240, 0]
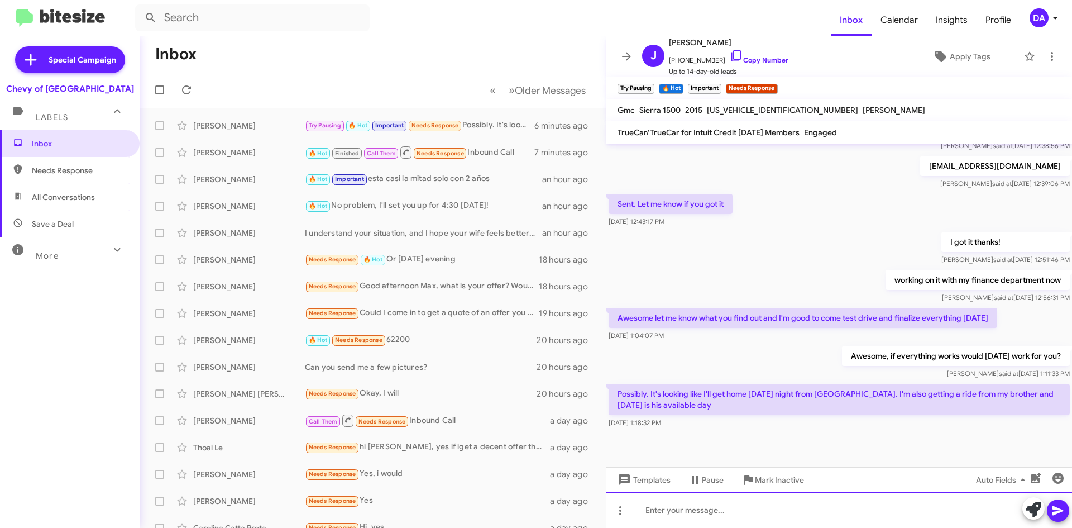
click at [820, 497] on div at bounding box center [839, 510] width 466 height 36
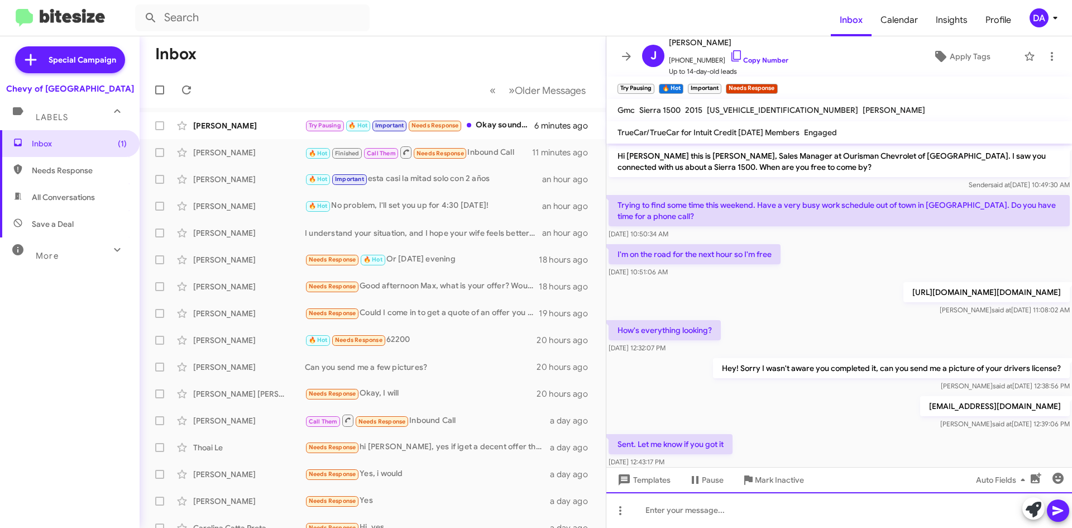
scroll to position [322, 0]
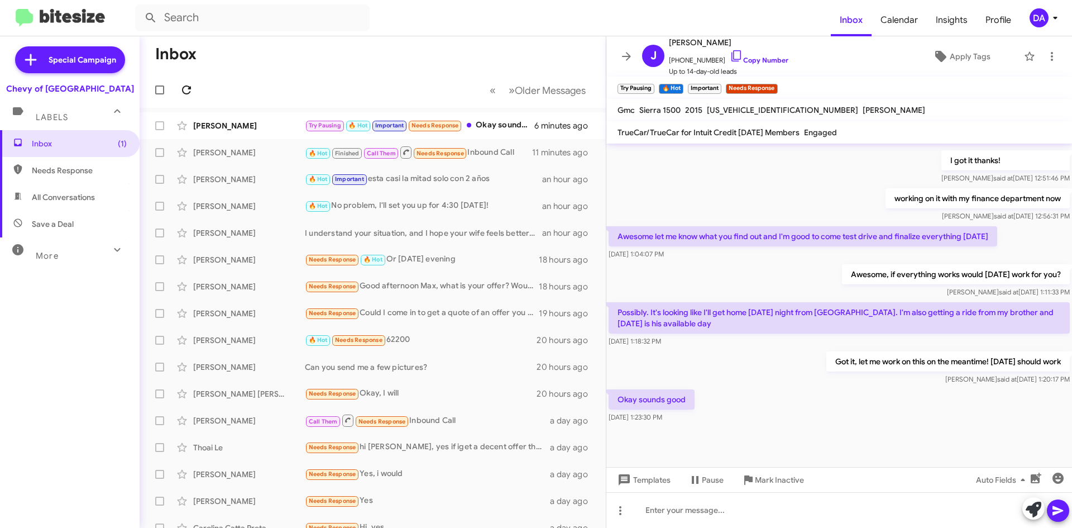
click at [197, 88] on span at bounding box center [186, 89] width 22 height 13
click at [250, 121] on div "[PERSON_NAME]" at bounding box center [249, 125] width 112 height 11
click at [188, 85] on icon at bounding box center [186, 89] width 13 height 13
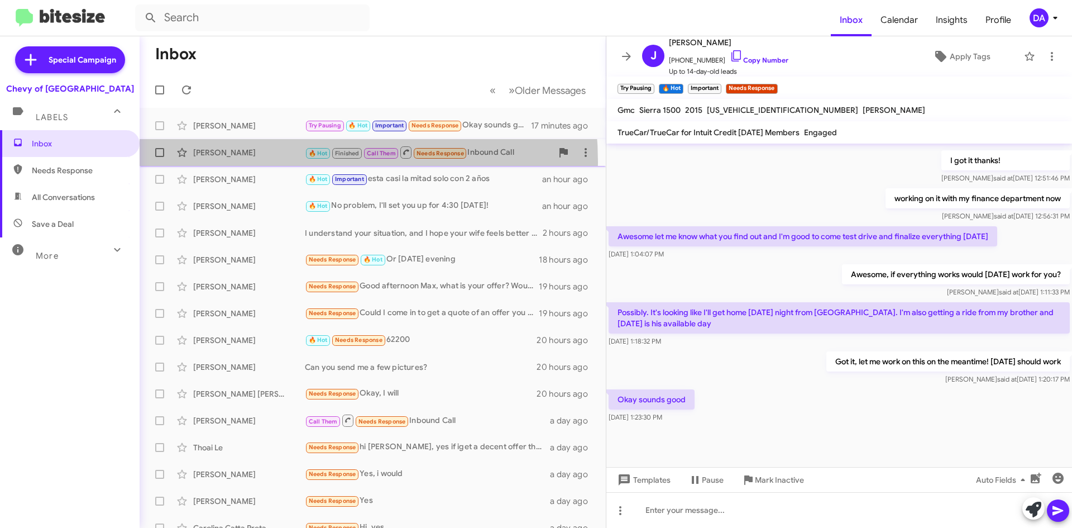
click at [245, 162] on div "[PERSON_NAME] 🔥 Hot Finished Call Them Needs Response Inbound Call 22 minutes a…" at bounding box center [372, 152] width 448 height 22
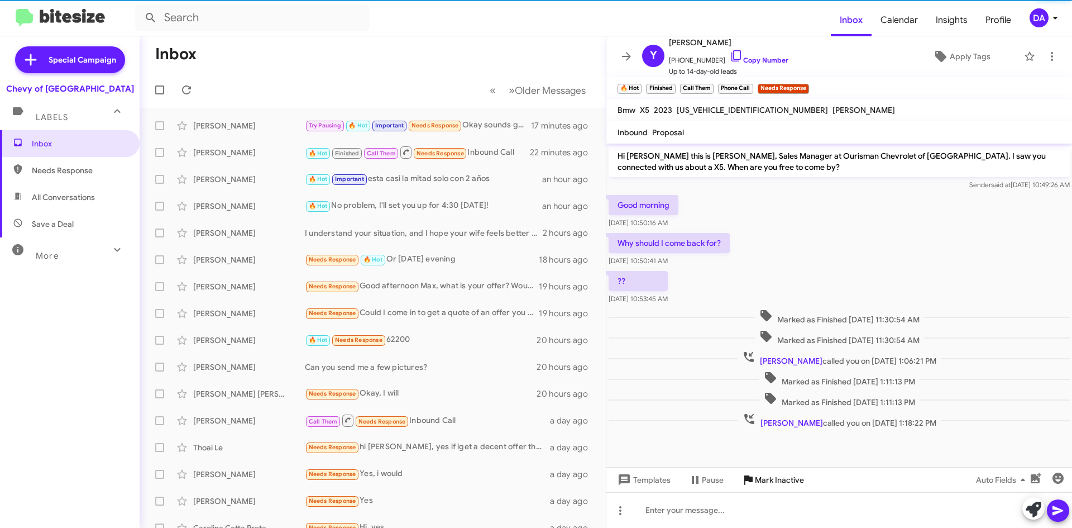
click at [786, 477] on span "Mark Inactive" at bounding box center [779, 479] width 49 height 20
